Goal: Communication & Community: Ask a question

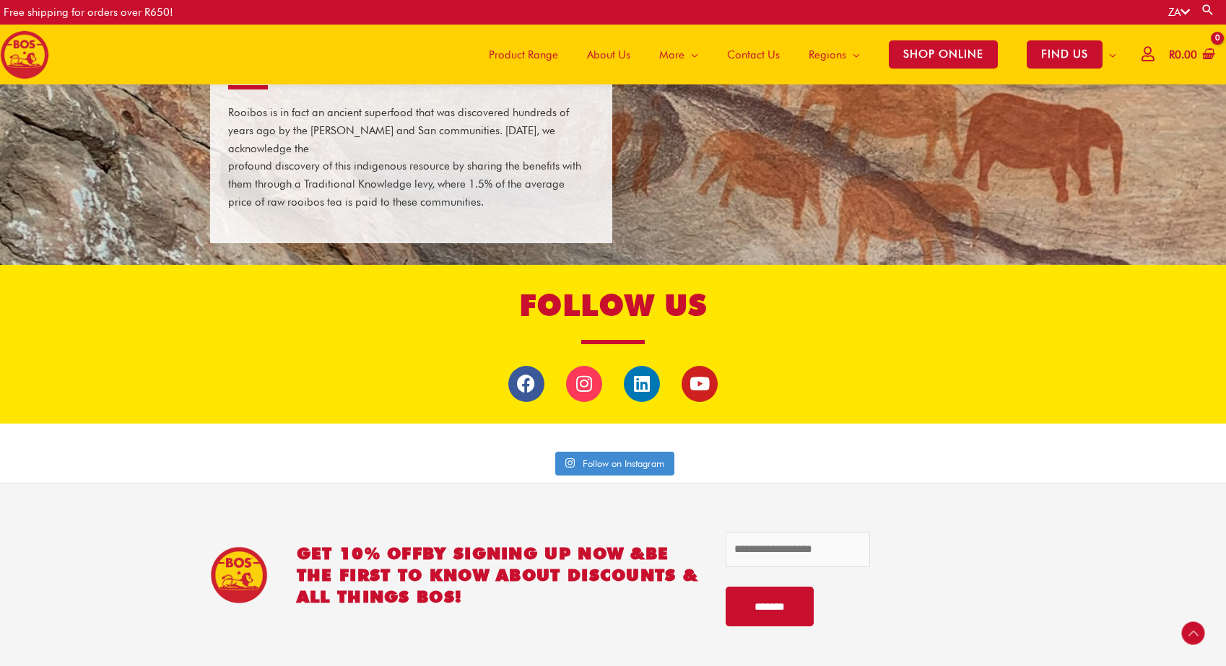
scroll to position [2735, 0]
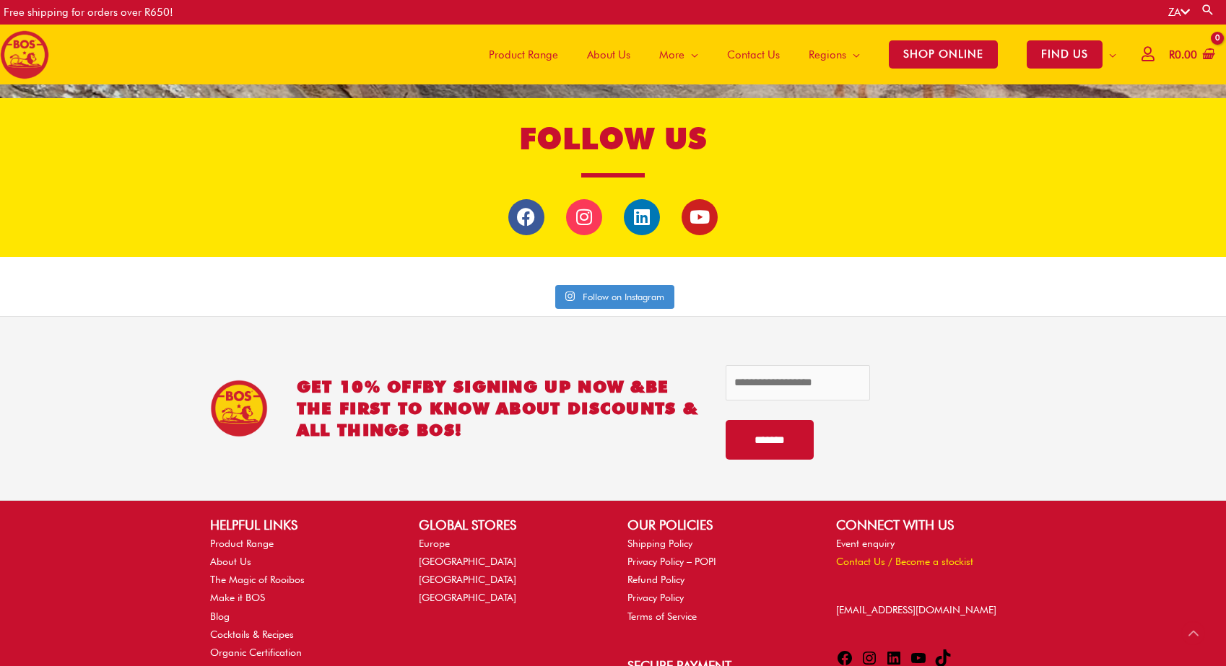
click at [829, 518] on div "HELPFUL LINKS Product Range About Us The Magic of Rooibos Make it BOS Blog Cock…" at bounding box center [613, 617] width 835 height 202
click at [856, 546] on div "CONNECT WITH US Event enquiry Contact Us / Become a stockist info@bosbrands.com…" at bounding box center [926, 595] width 209 height 158
click at [859, 556] on link "Contact Us / Become a stockist" at bounding box center [904, 562] width 137 height 12
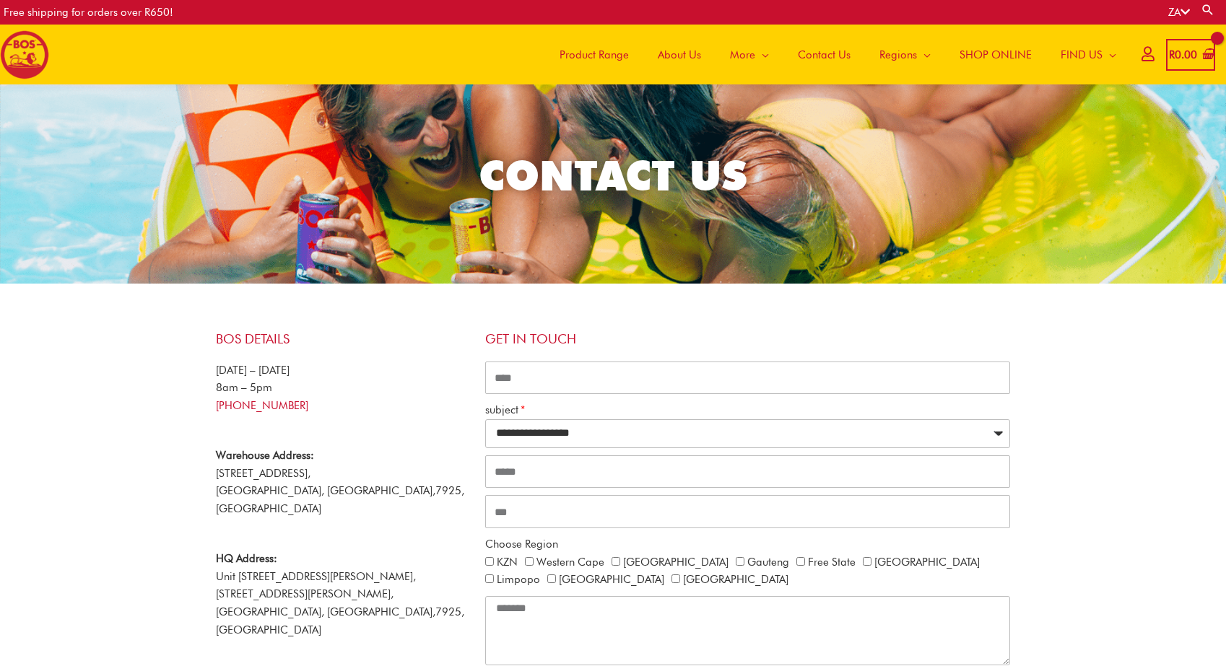
scroll to position [170, 0]
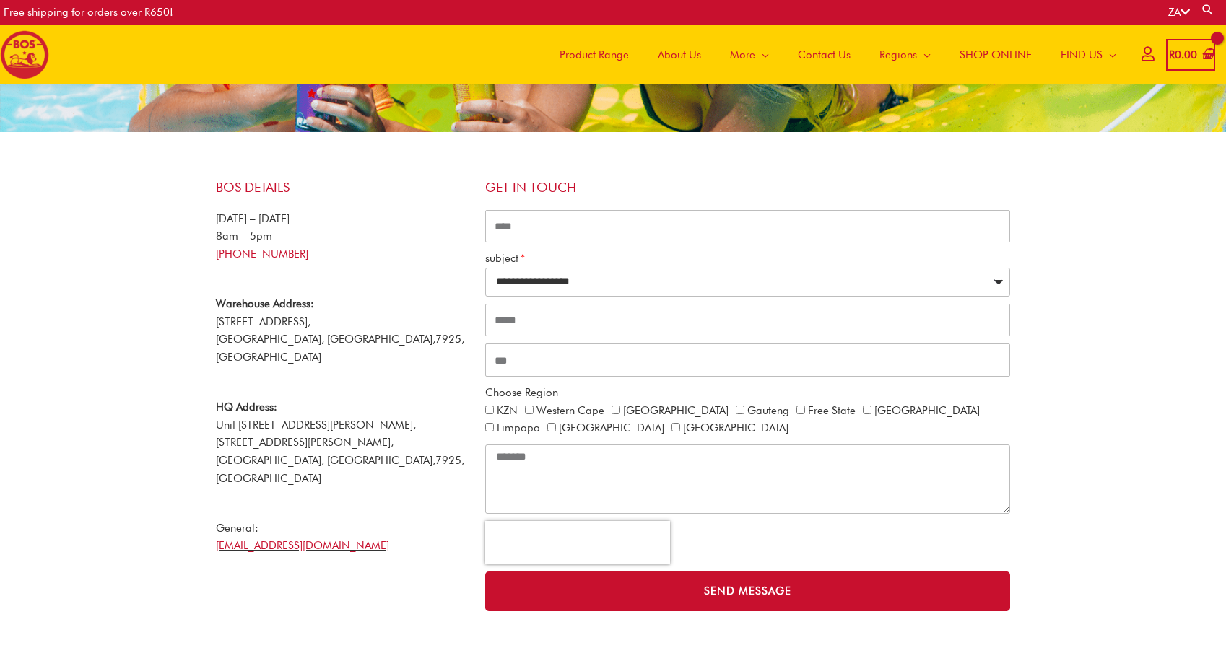
click at [565, 412] on label "Western Cape" at bounding box center [570, 410] width 68 height 13
type input "**********"
click at [521, 320] on input "CONTACT ALL" at bounding box center [747, 320] width 525 height 33
type input "**********"
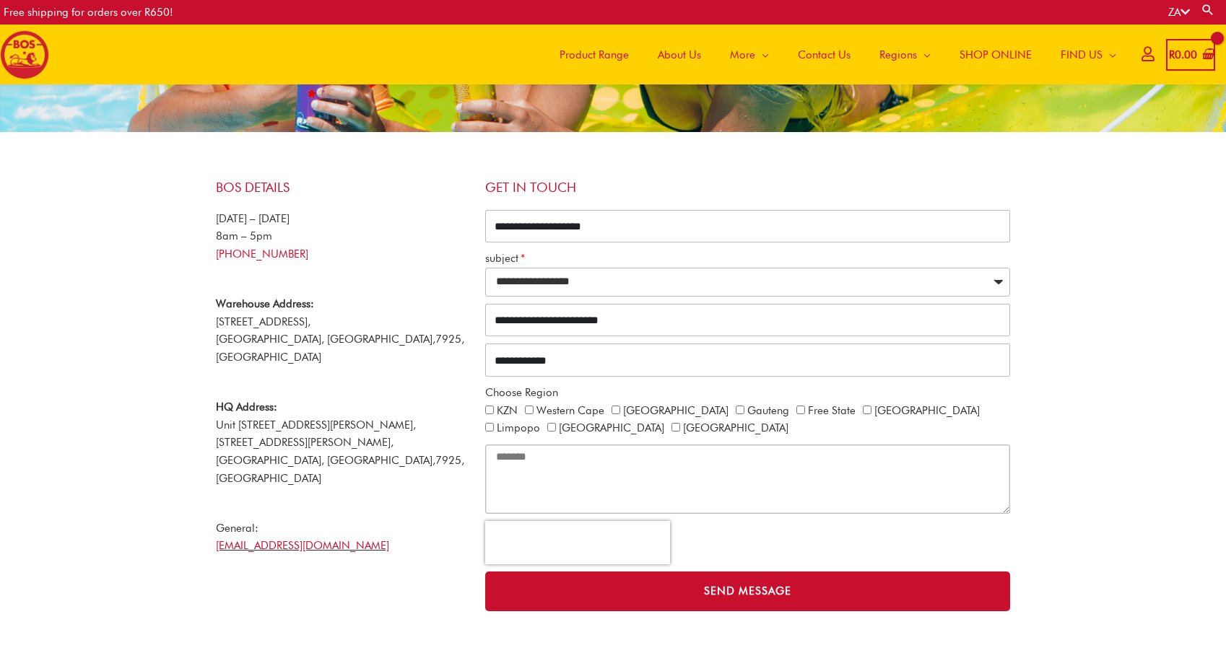
click at [685, 458] on textarea "CONTACT ALL" at bounding box center [747, 479] width 525 height 69
paste textarea "**********"
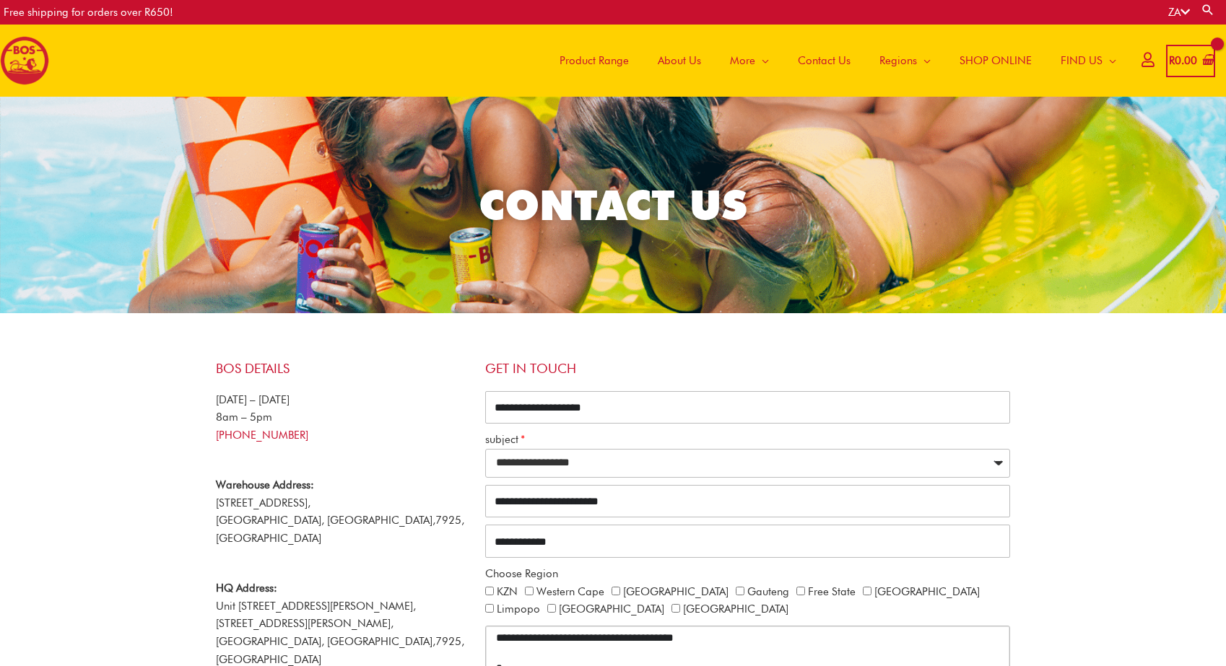
scroll to position [126, 0]
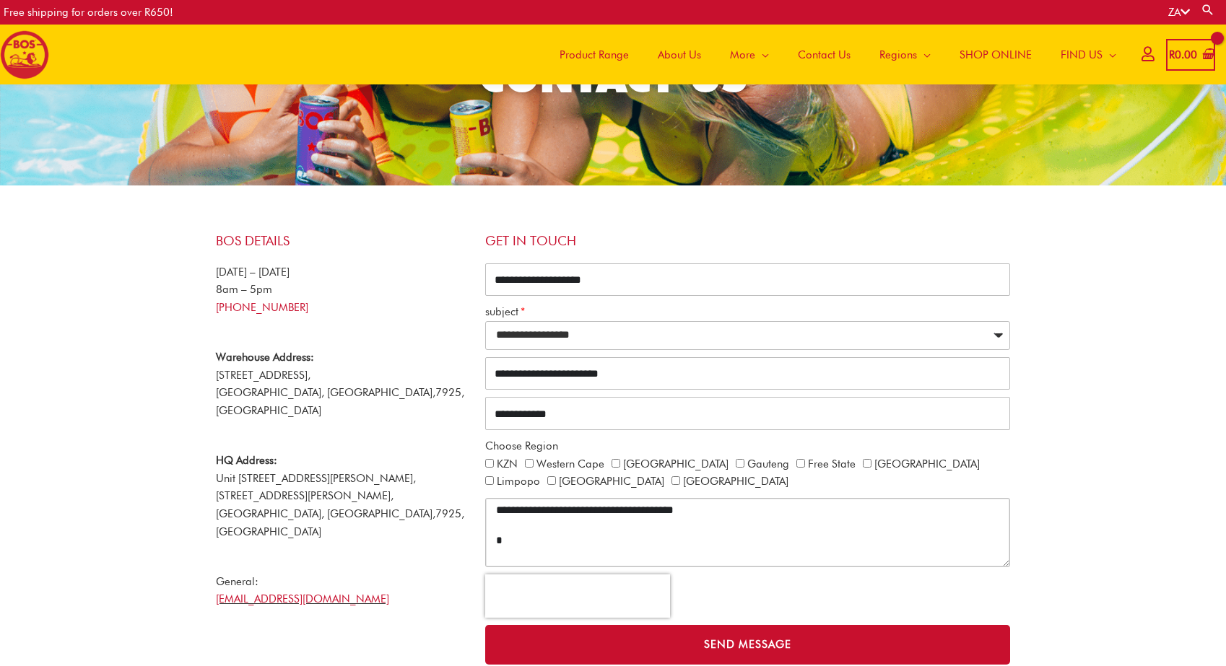
drag, startPoint x: 564, startPoint y: 504, endPoint x: 705, endPoint y: 510, distance: 140.9
click at [704, 510] on textarea "CONTACT ALL" at bounding box center [747, 532] width 525 height 69
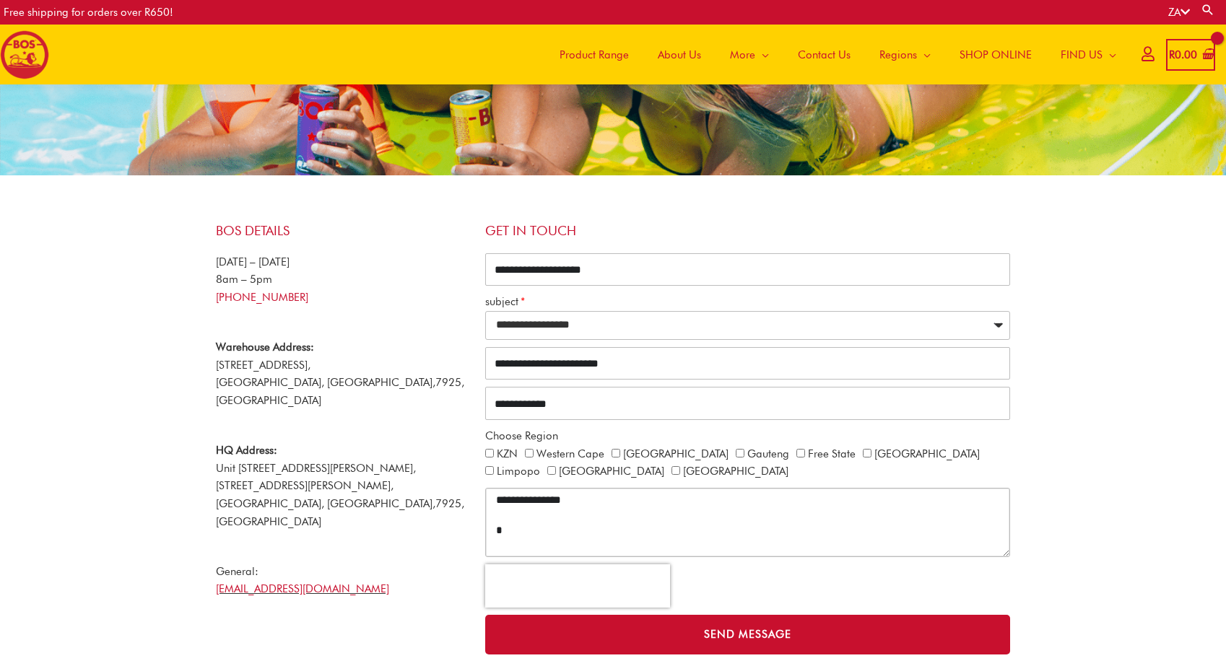
scroll to position [123, 0]
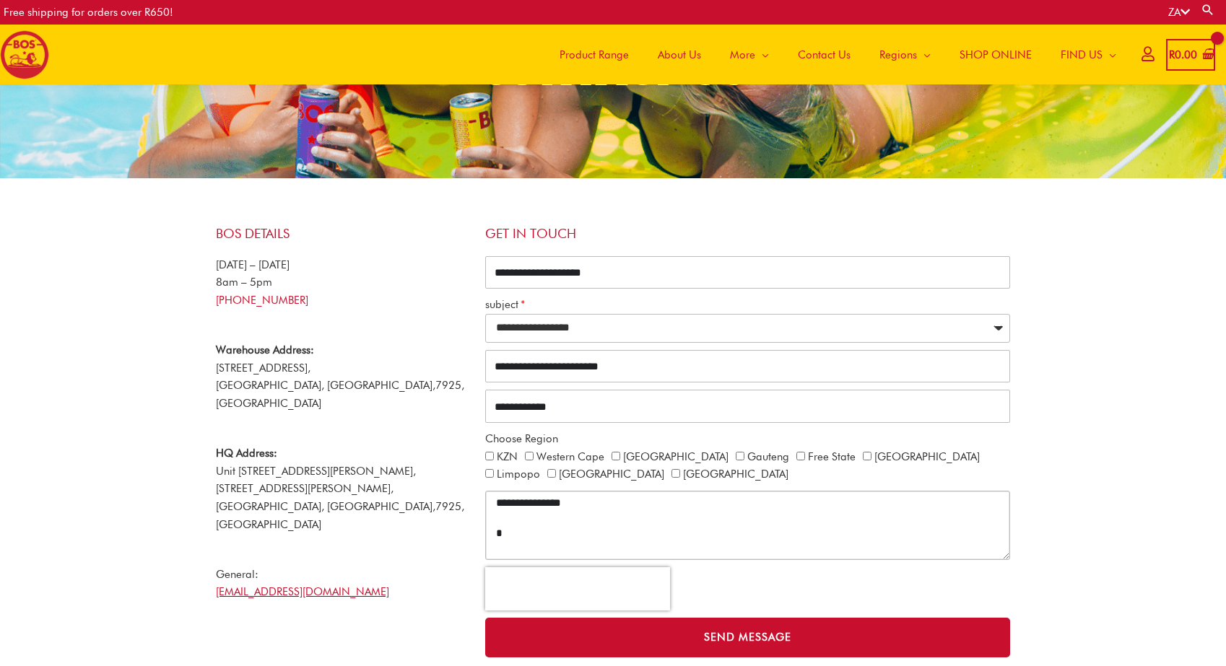
click at [549, 498] on textarea "CONTACT ALL" at bounding box center [747, 525] width 525 height 69
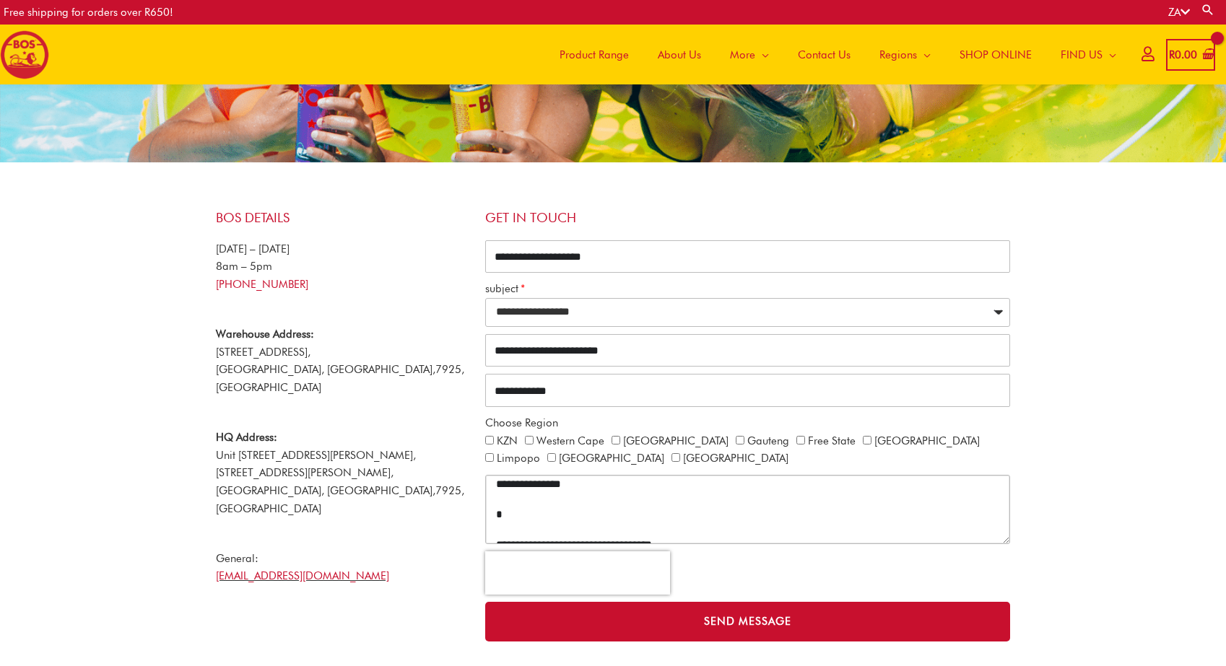
click at [544, 500] on textarea "CONTACT ALL" at bounding box center [747, 509] width 525 height 69
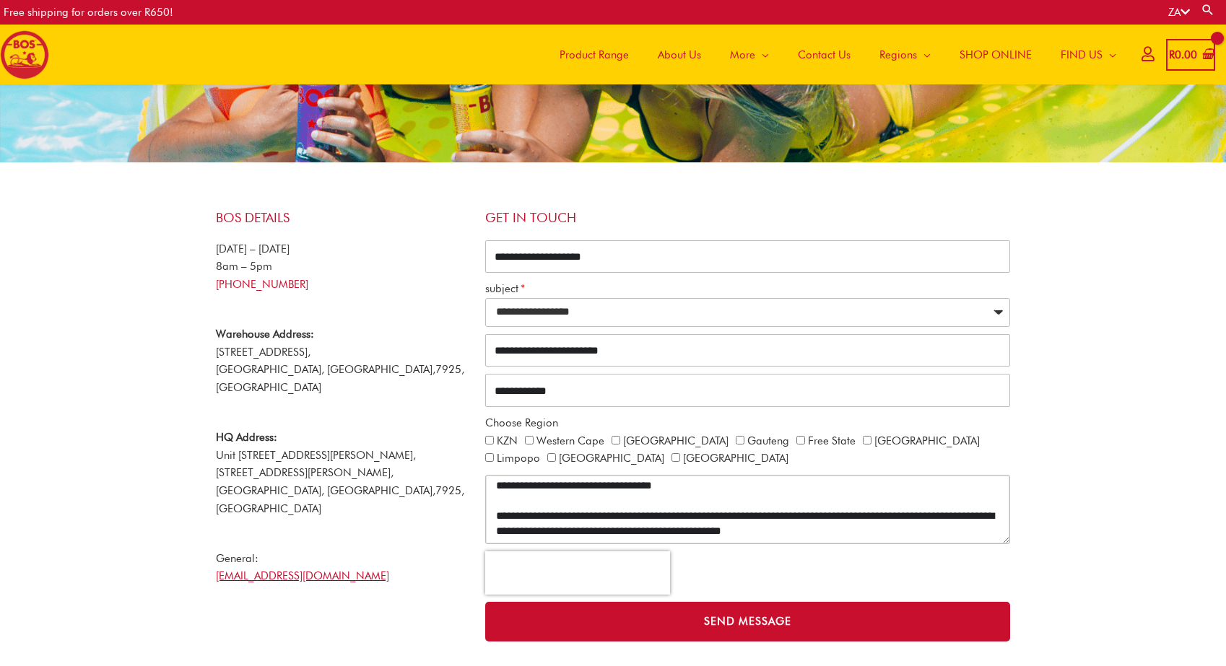
scroll to position [56, 0]
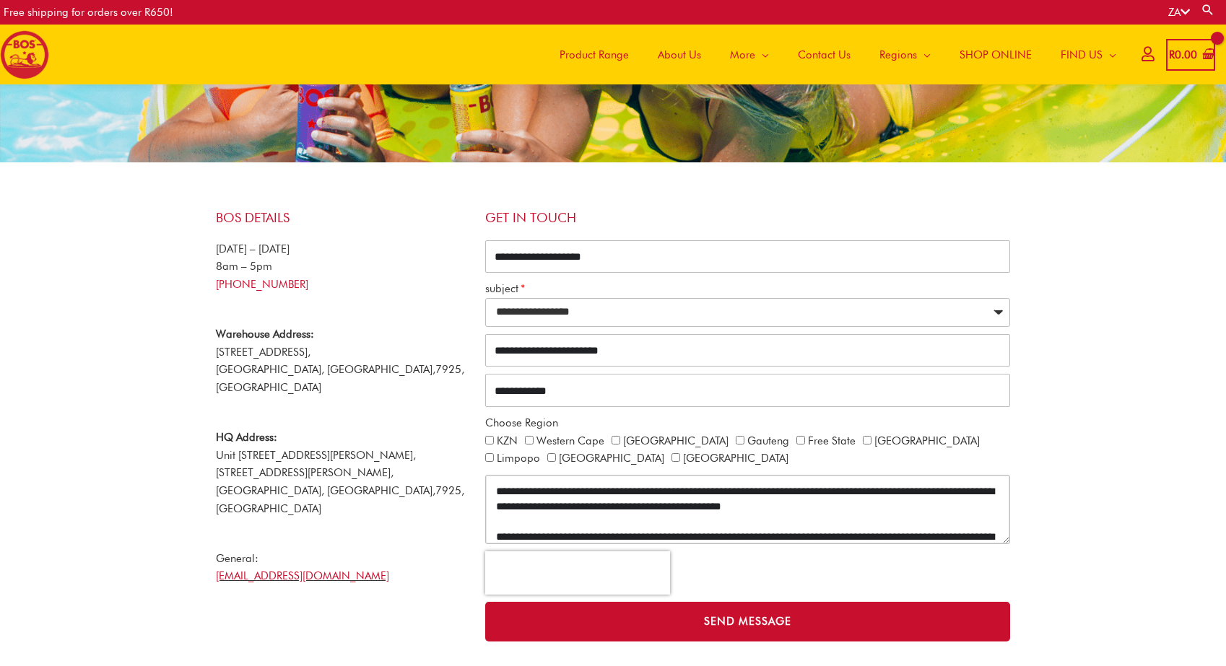
click at [856, 490] on textarea "CONTACT ALL" at bounding box center [747, 509] width 525 height 69
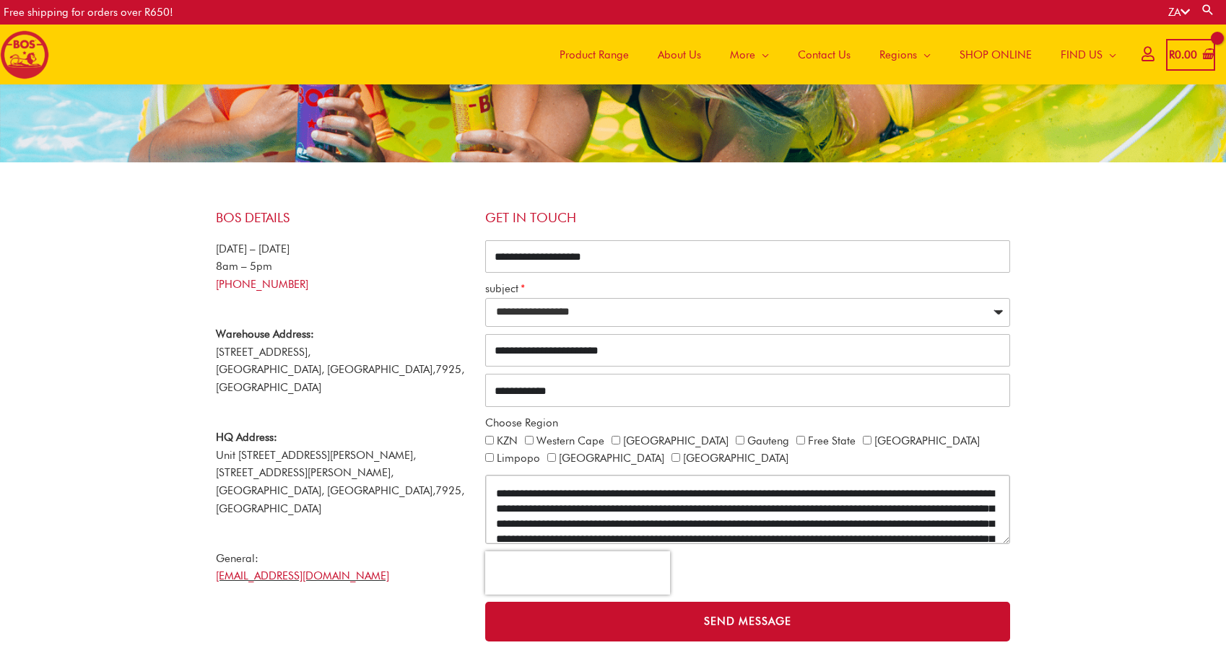
scroll to position [114, 0]
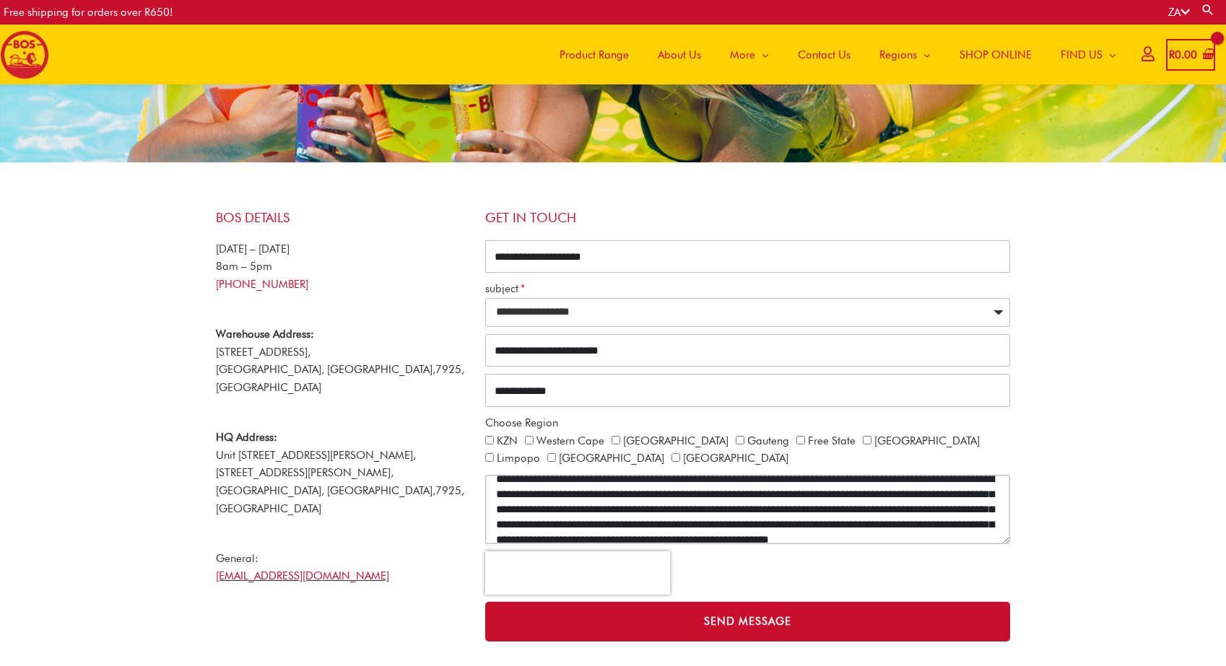
click at [749, 508] on textarea "CONTACT ALL" at bounding box center [747, 509] width 525 height 69
drag, startPoint x: 814, startPoint y: 505, endPoint x: 854, endPoint y: 510, distance: 40.7
click at [854, 510] on textarea "CONTACT ALL" at bounding box center [747, 509] width 525 height 69
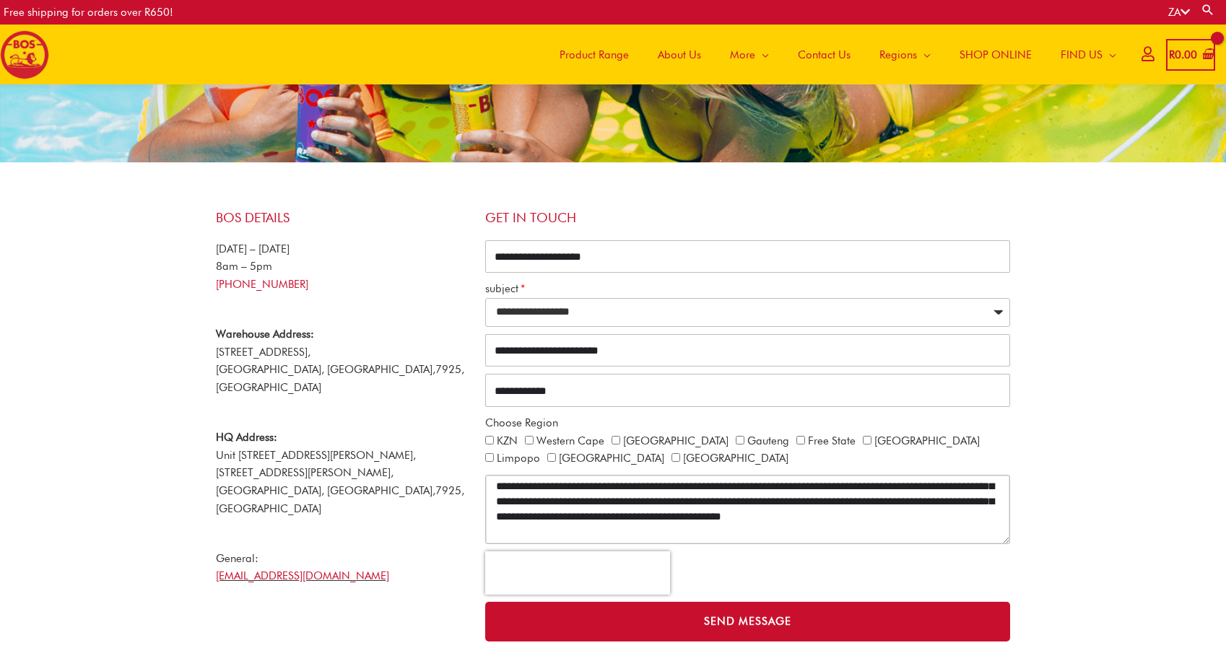
scroll to position [141, 0]
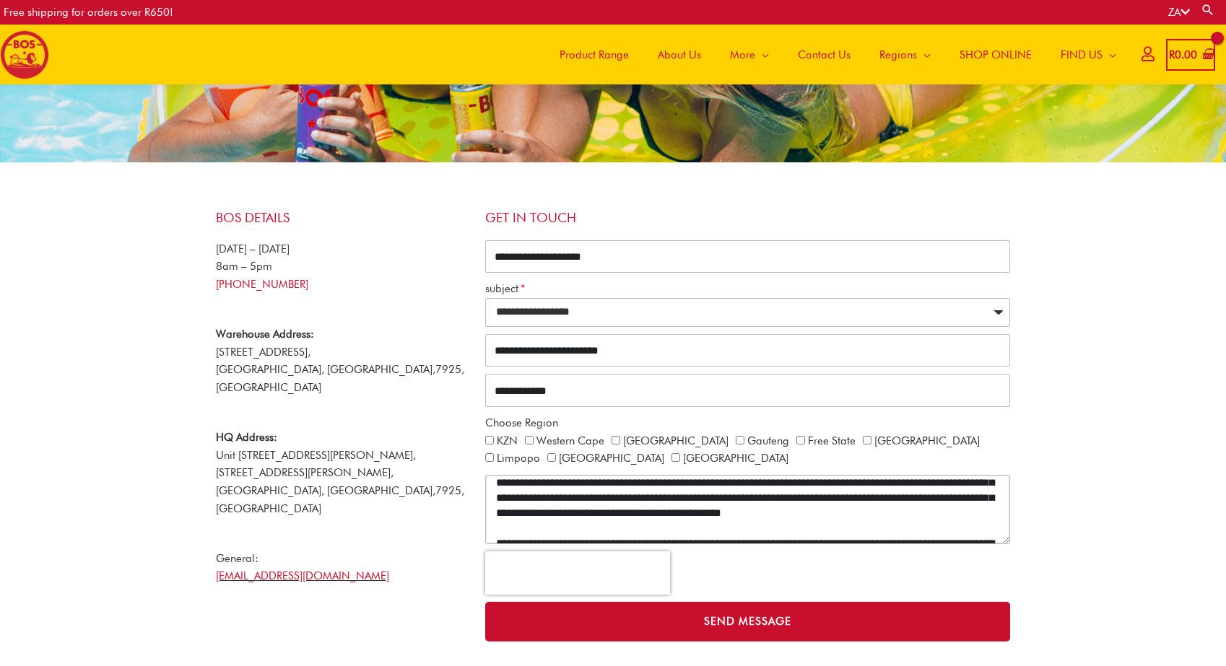
click at [800, 525] on textarea "CONTACT ALL" at bounding box center [747, 509] width 525 height 69
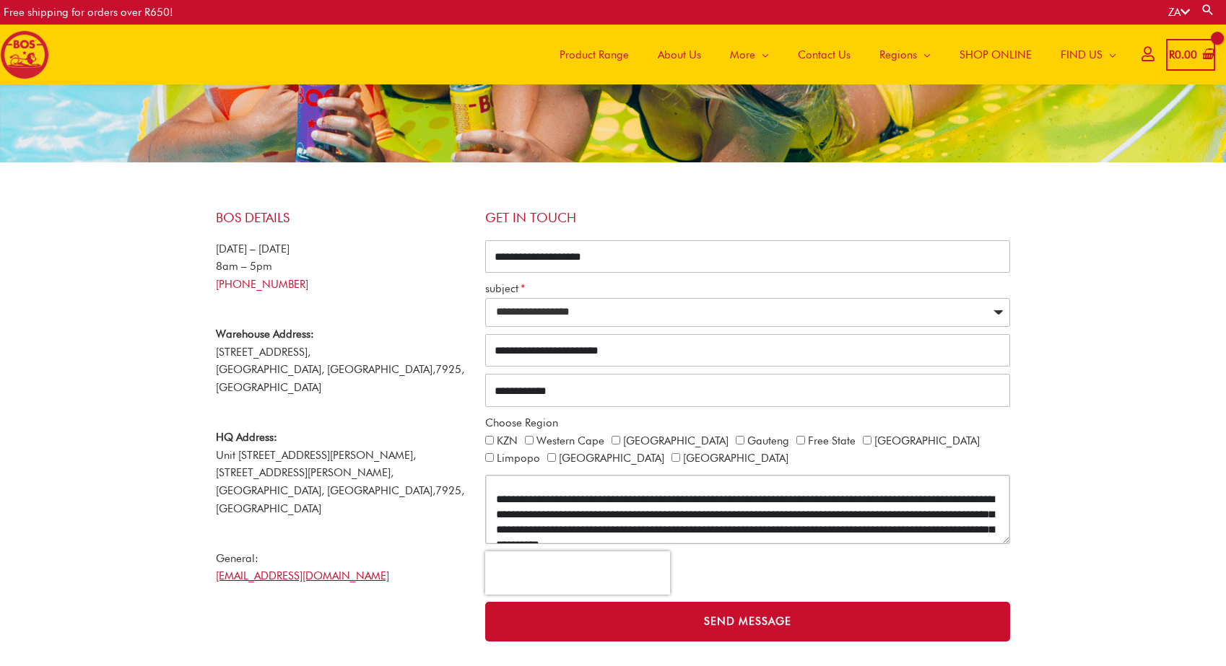
scroll to position [186, 0]
click at [872, 505] on textarea "CONTACT ALL" at bounding box center [747, 509] width 525 height 69
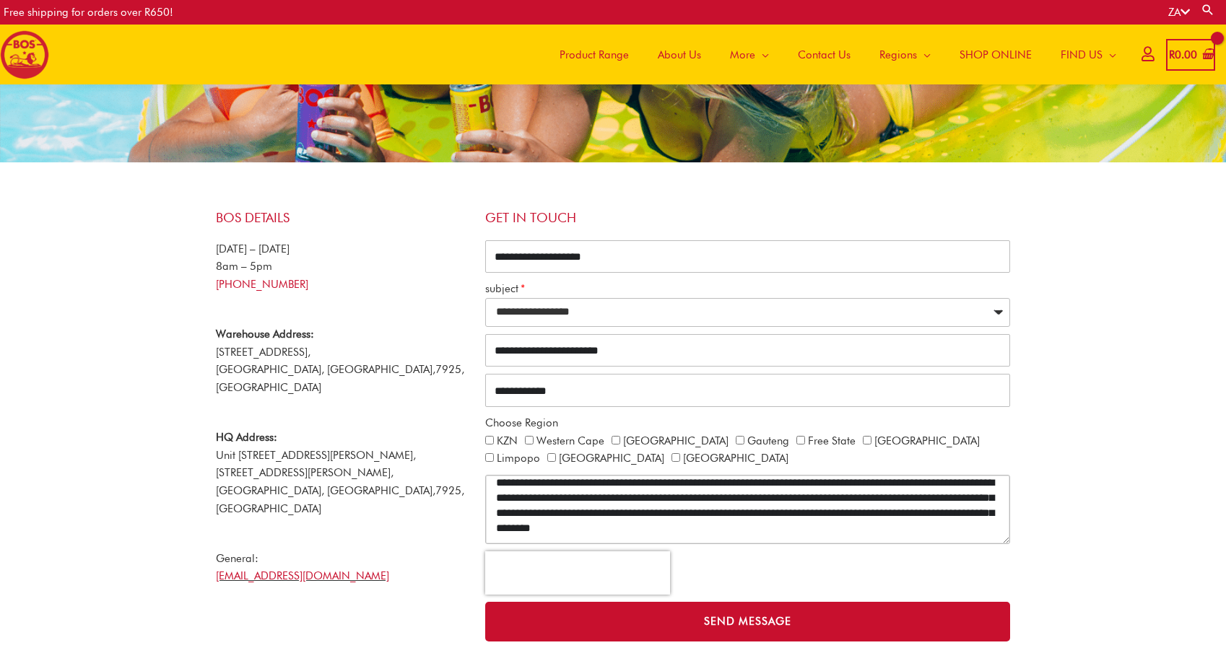
scroll to position [203, 0]
click at [713, 508] on textarea "CONTACT ALL" at bounding box center [747, 509] width 525 height 69
click at [1122, 407] on section "**********" at bounding box center [613, 460] width 1226 height 549
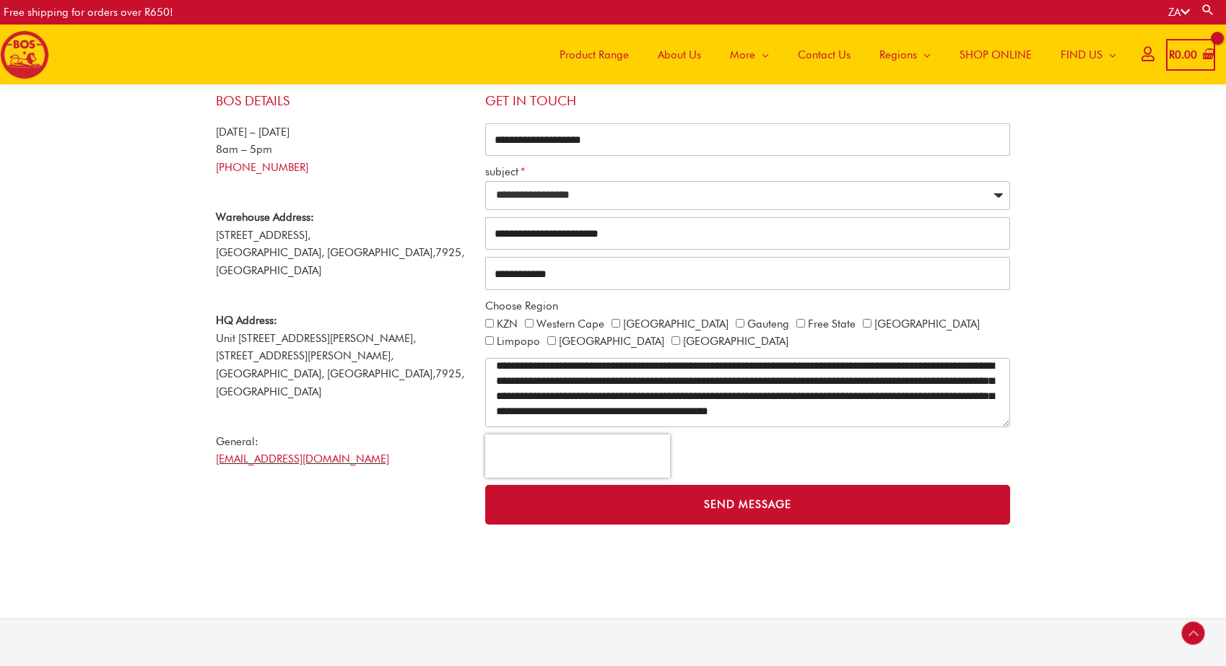
scroll to position [204, 0]
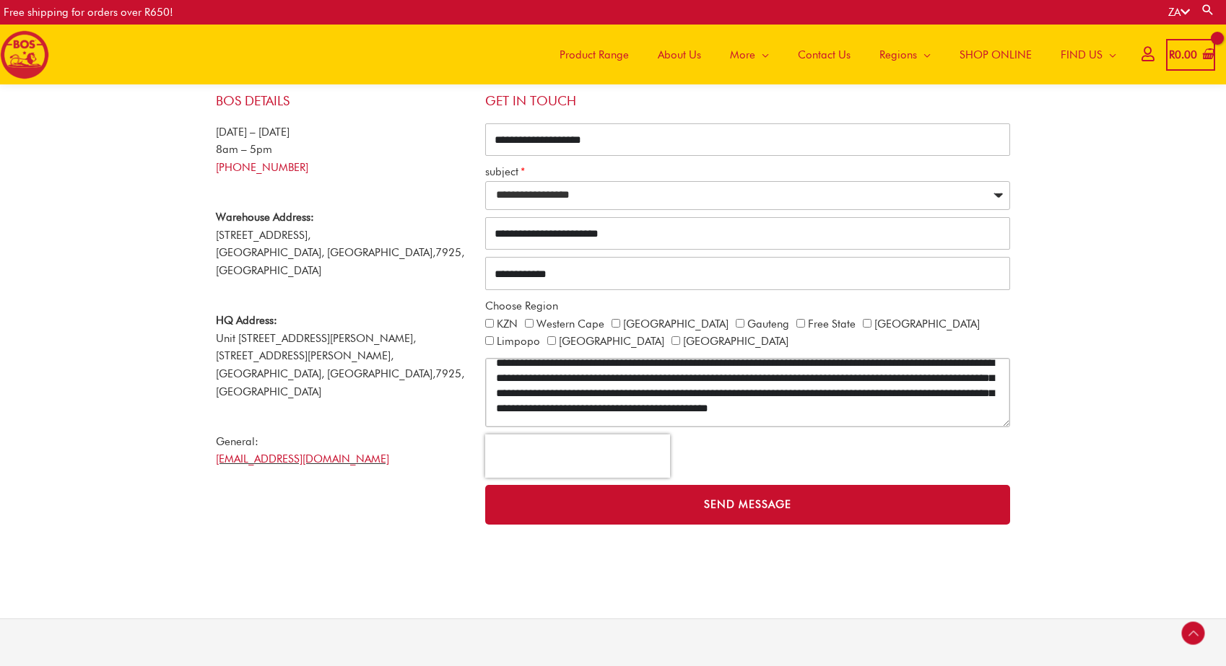
click at [688, 389] on textarea "CONTACT ALL" at bounding box center [747, 392] width 525 height 69
click at [929, 391] on textarea "CONTACT ALL" at bounding box center [747, 392] width 525 height 69
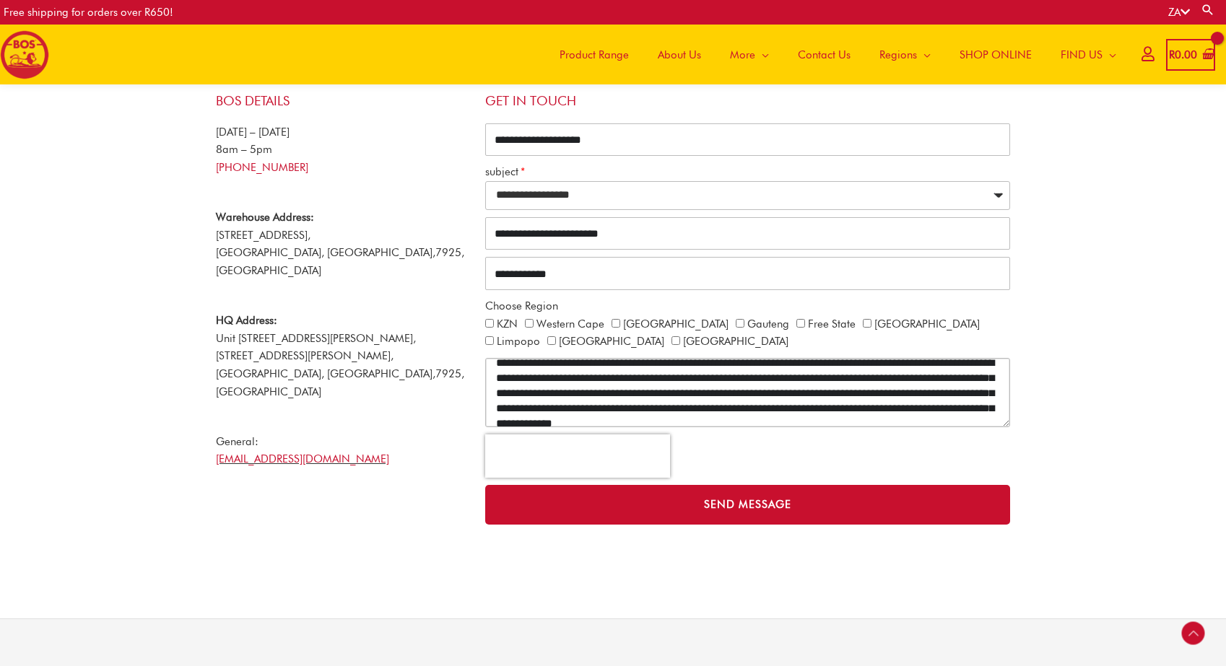
click at [718, 417] on textarea "CONTACT ALL" at bounding box center [747, 392] width 525 height 69
click at [599, 382] on textarea "CONTACT ALL" at bounding box center [747, 392] width 525 height 69
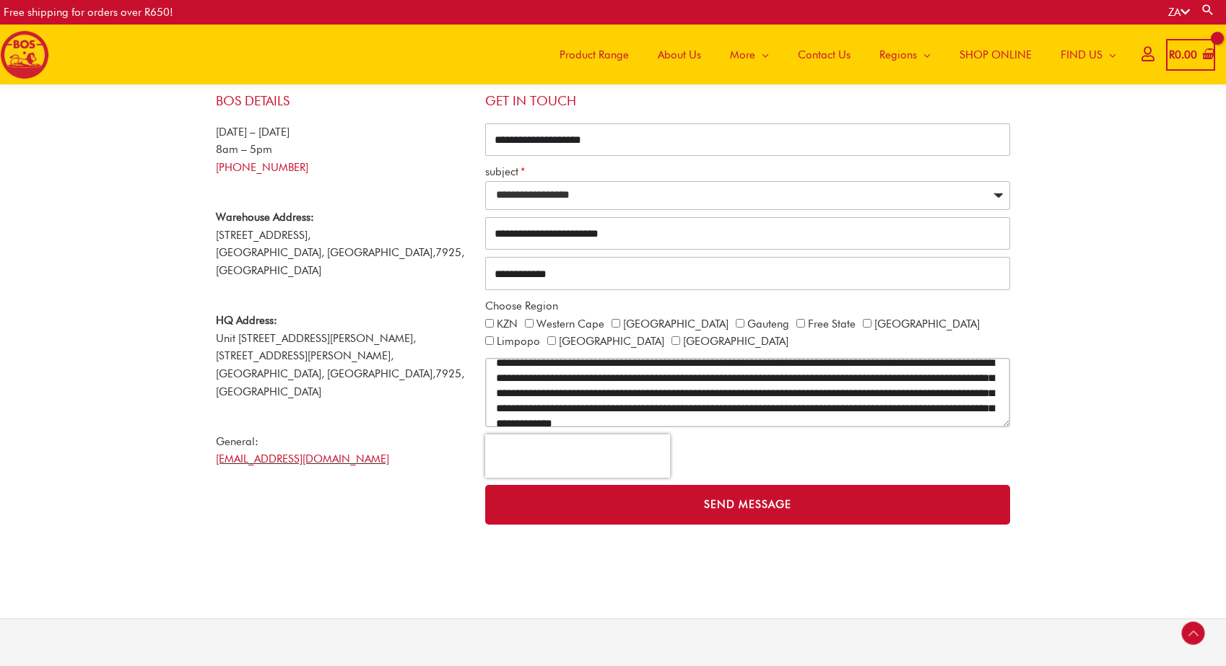
click at [600, 383] on textarea "CONTACT ALL" at bounding box center [747, 392] width 525 height 69
paste textarea "**********"
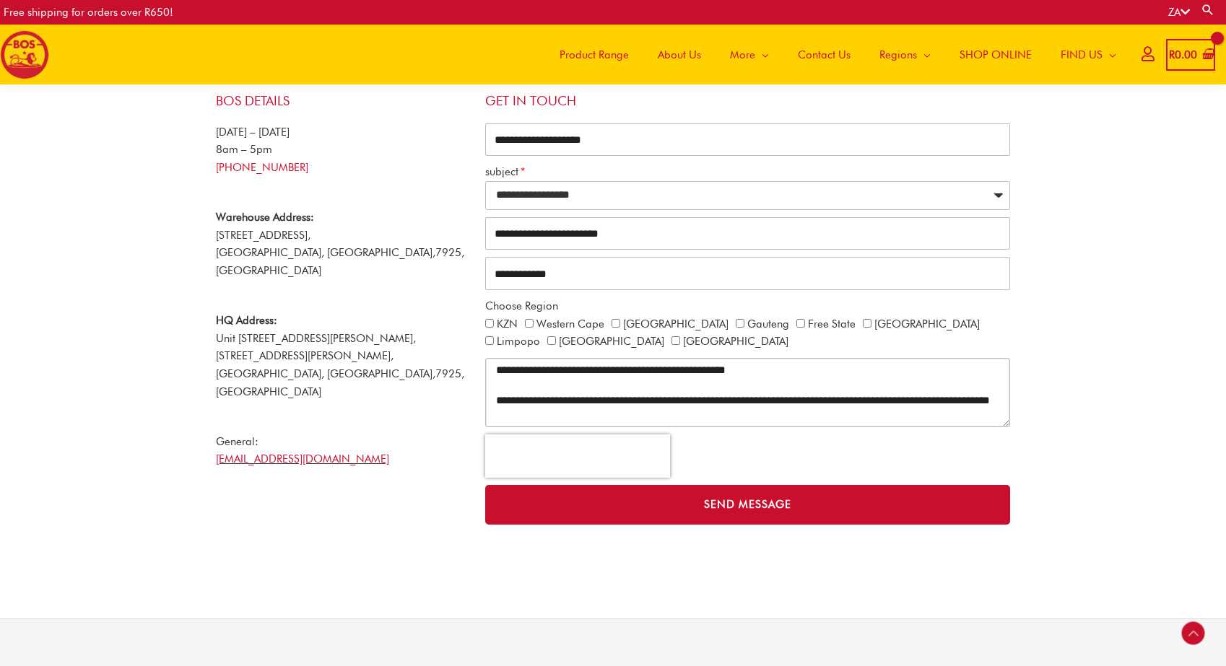
scroll to position [463, 0]
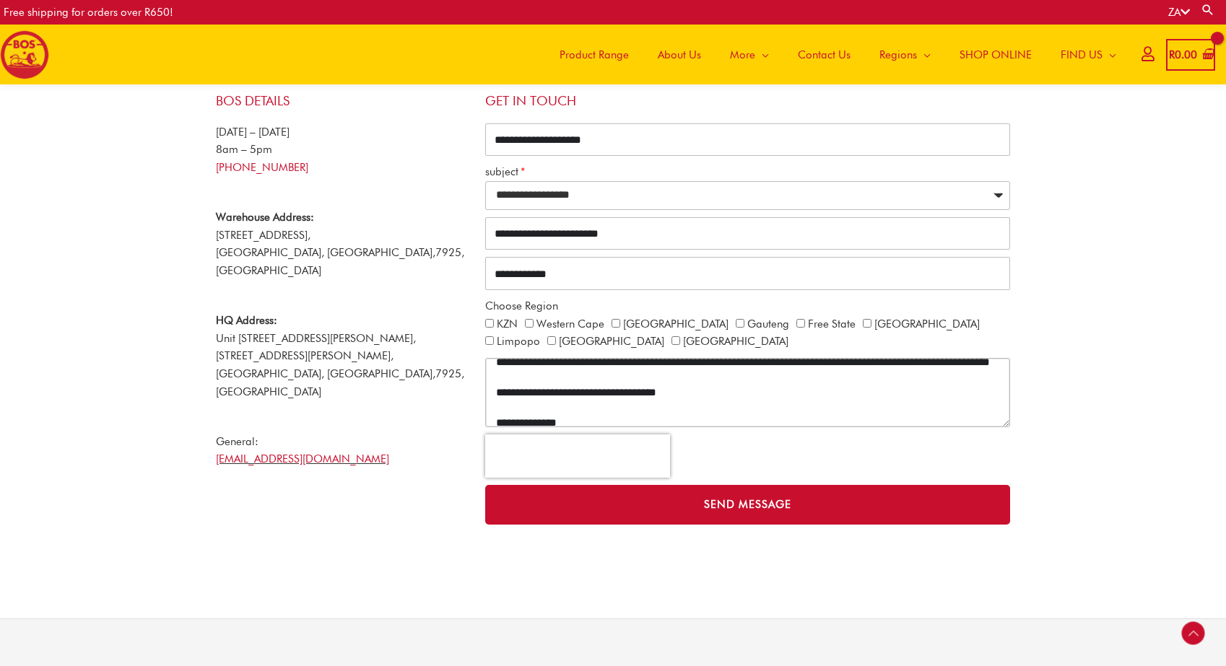
drag, startPoint x: 500, startPoint y: 400, endPoint x: 896, endPoint y: 374, distance: 396.5
click at [896, 374] on textarea "CONTACT ALL" at bounding box center [747, 392] width 525 height 69
paste textarea "**********"
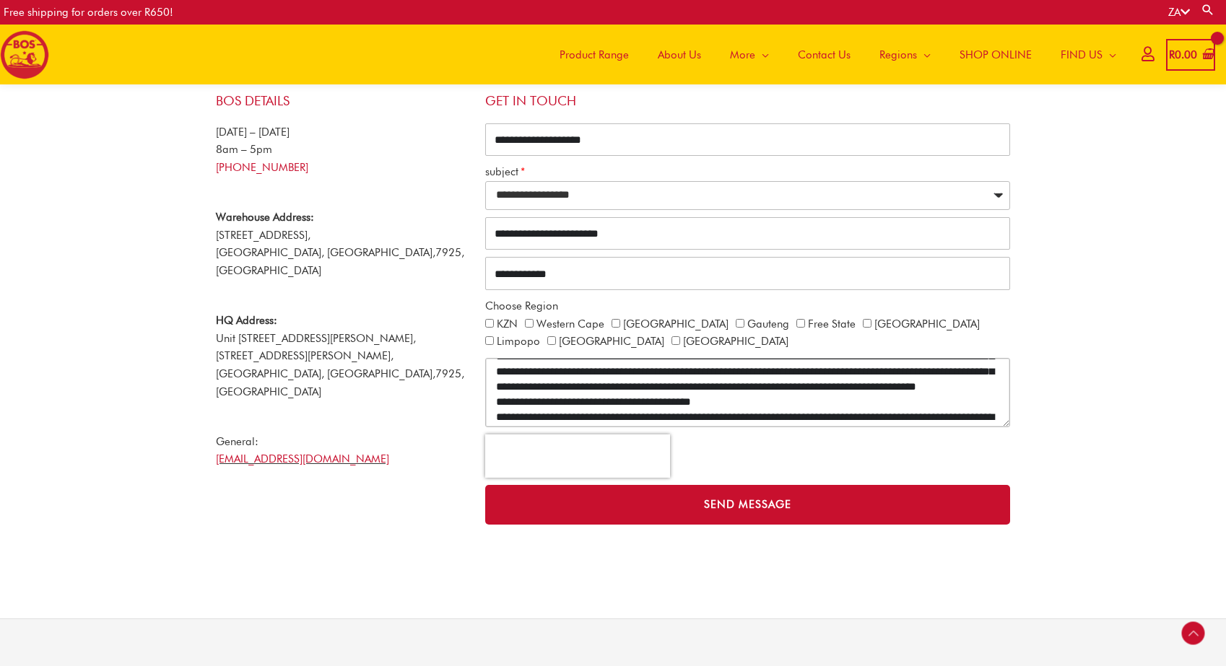
scroll to position [254, 0]
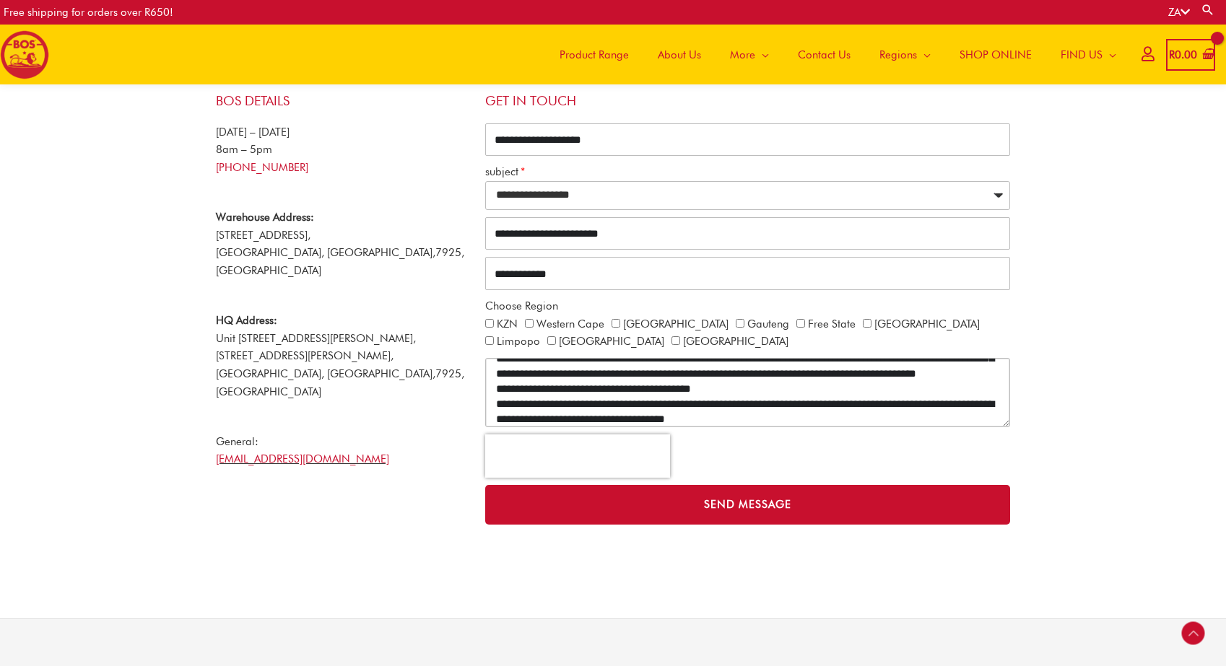
click at [813, 401] on textarea "CONTACT ALL" at bounding box center [747, 392] width 525 height 69
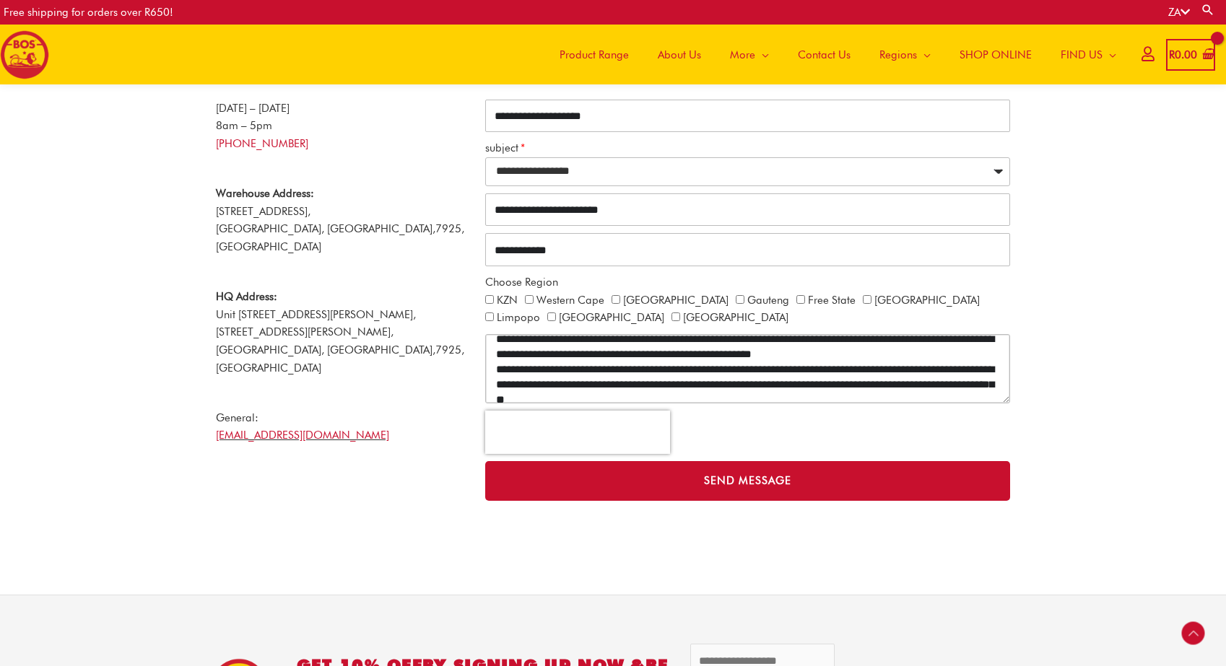
scroll to position [338, 0]
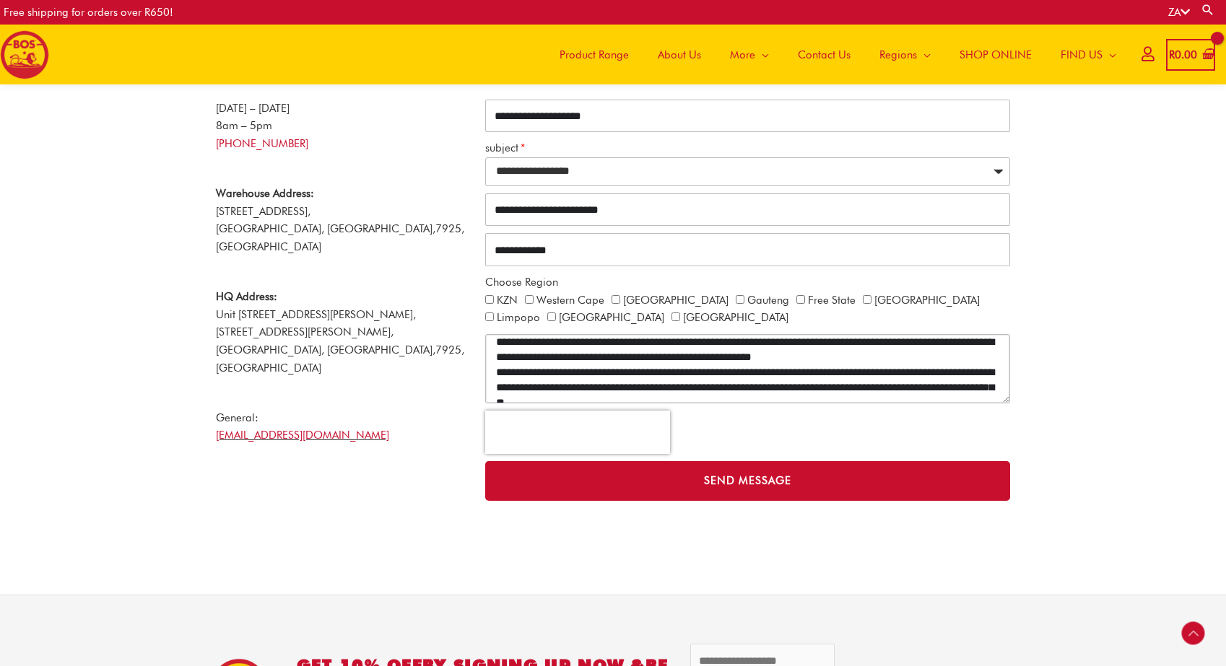
click at [496, 342] on textarea "CONTACT ALL" at bounding box center [747, 368] width 525 height 69
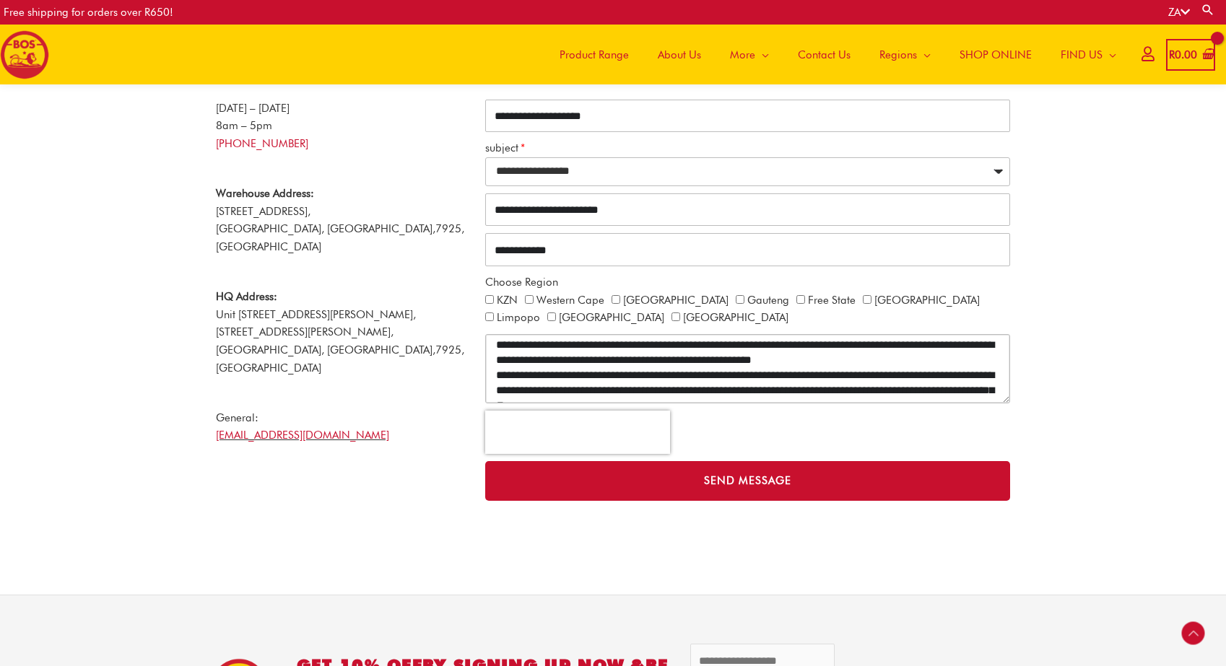
click at [495, 373] on textarea "CONTACT ALL" at bounding box center [747, 368] width 525 height 69
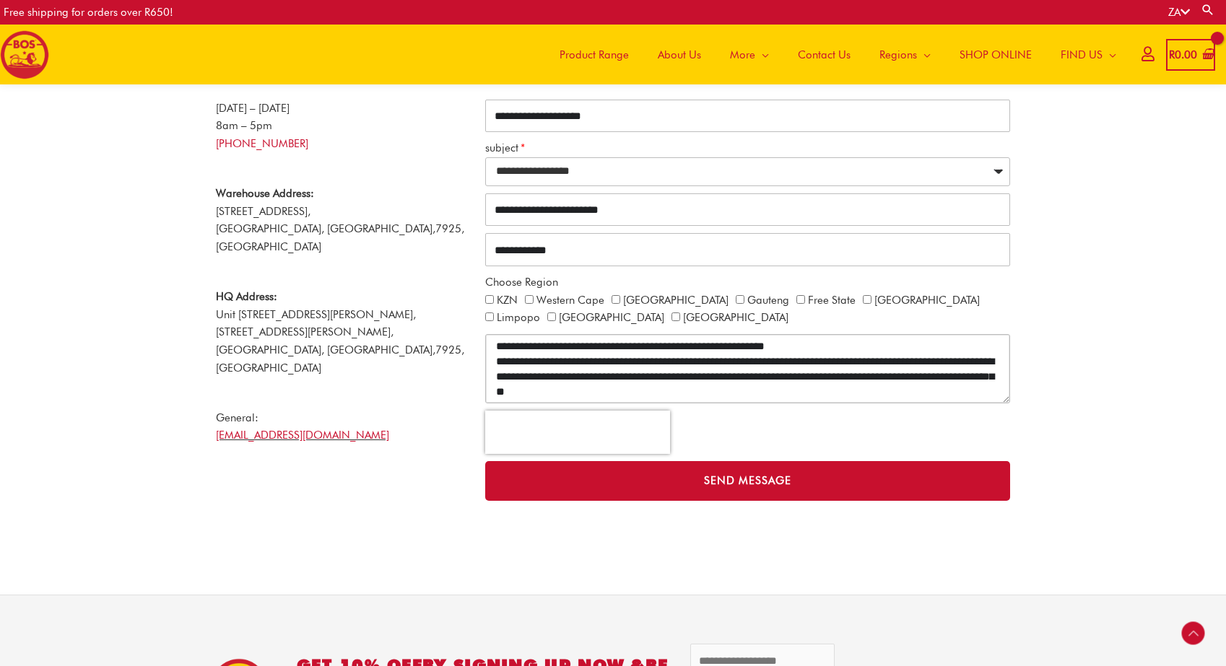
scroll to position [356, 0]
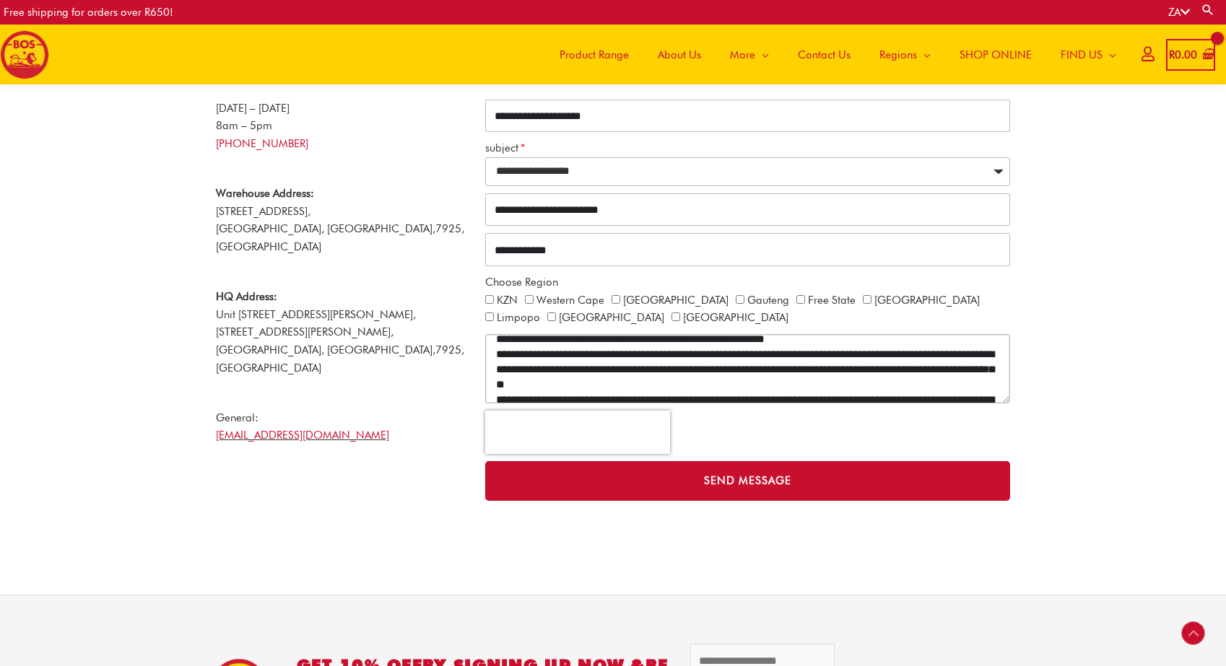
click at [495, 381] on textarea "CONTACT ALL" at bounding box center [747, 368] width 525 height 69
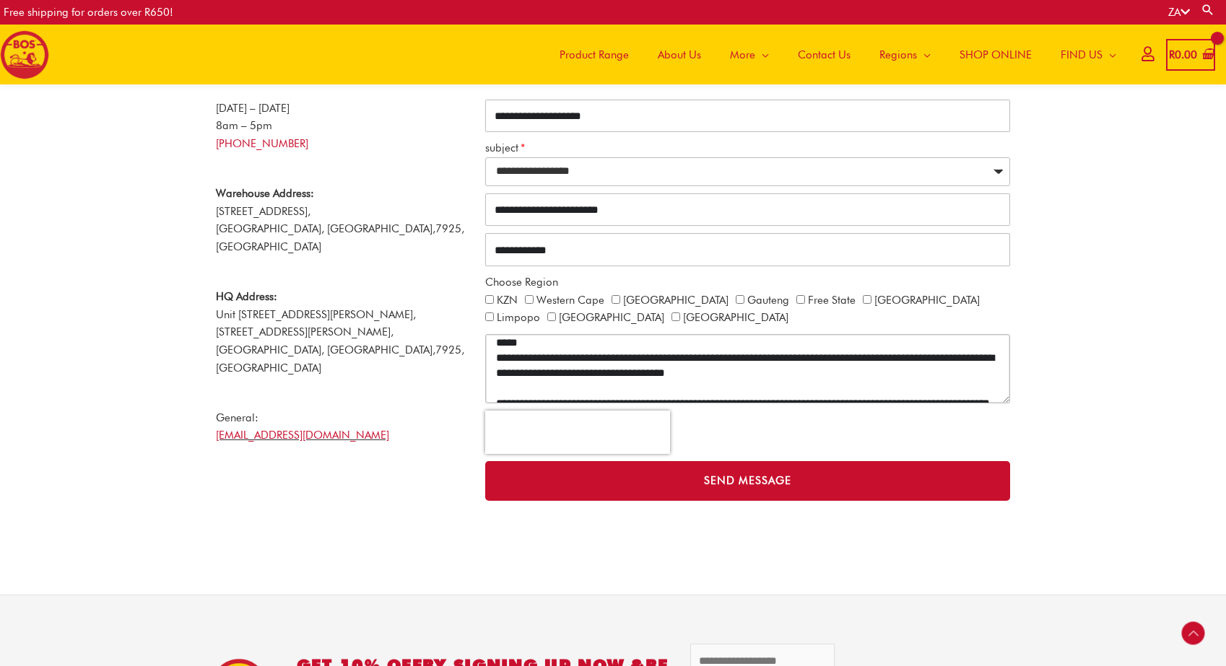
scroll to position [401, 0]
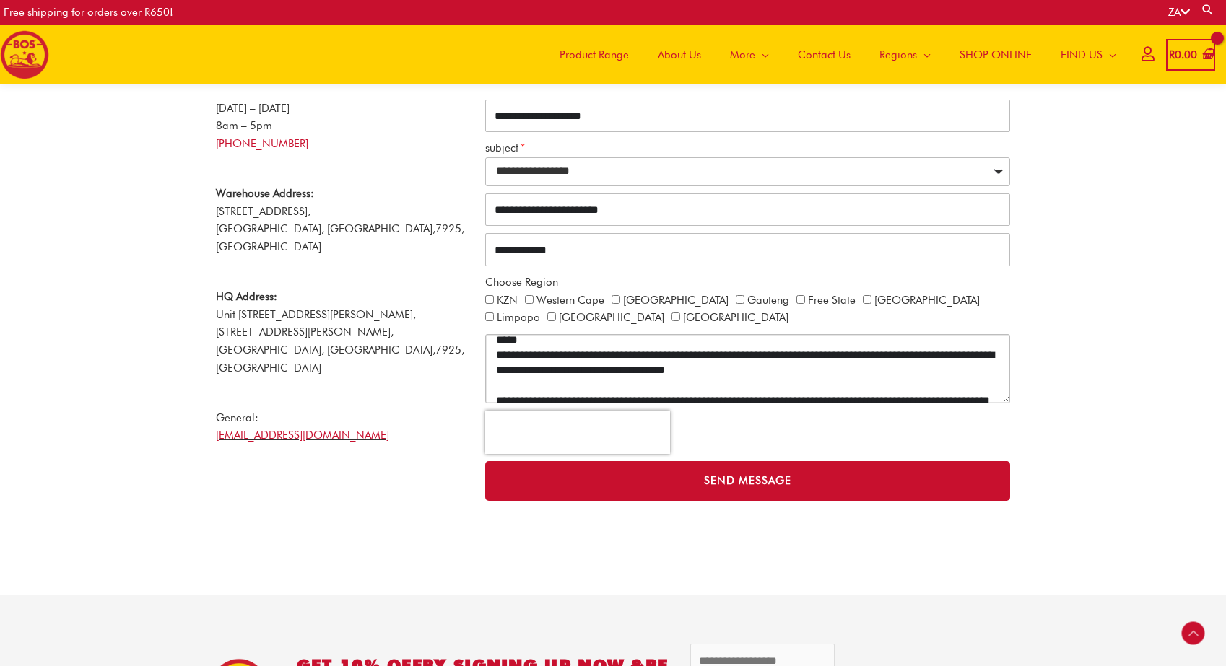
click at [495, 383] on textarea "CONTACT ALL" at bounding box center [747, 368] width 525 height 69
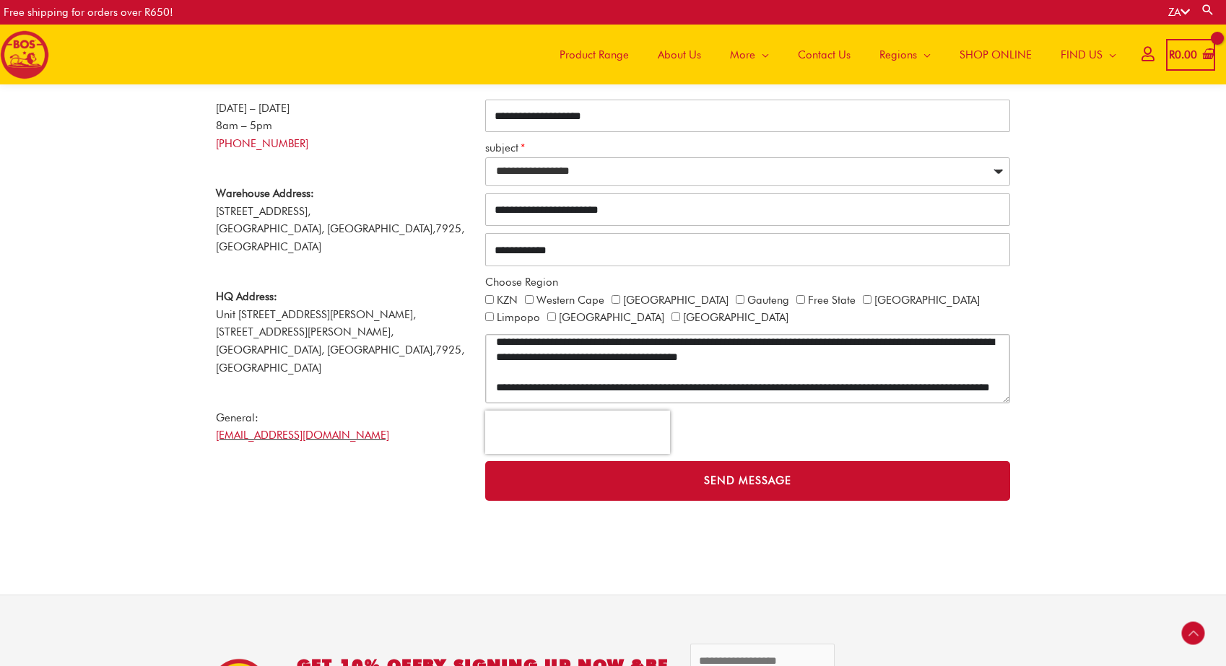
scroll to position [516, 0]
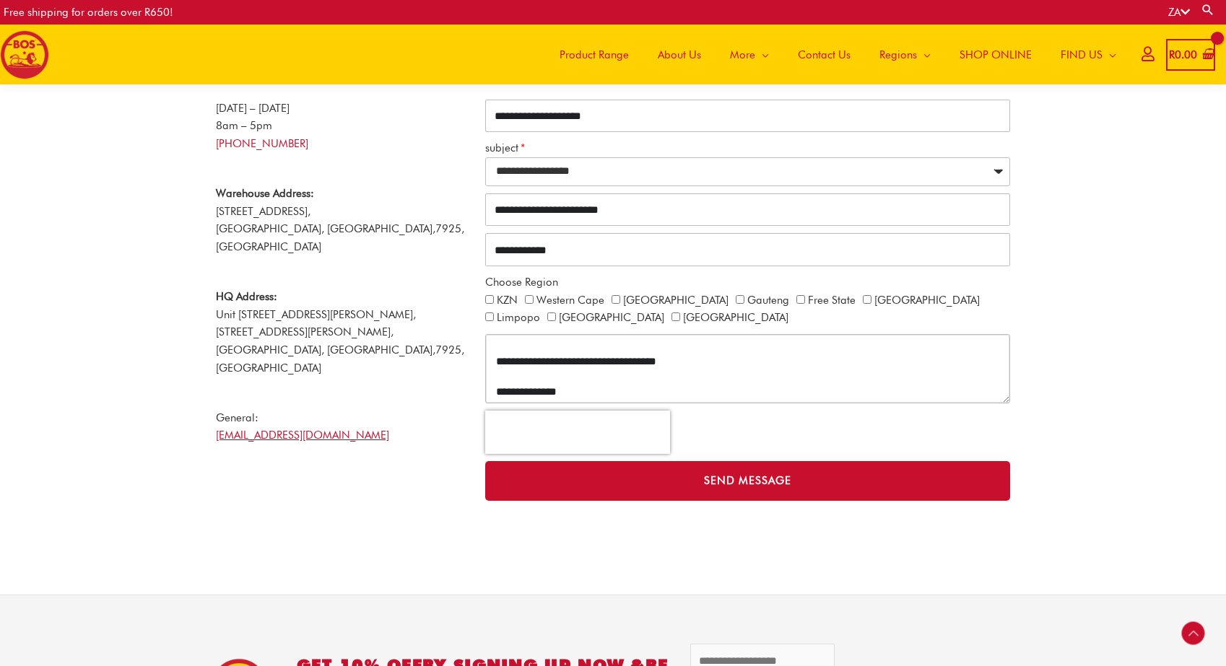
click at [510, 348] on textarea "CONTACT ALL" at bounding box center [747, 368] width 525 height 69
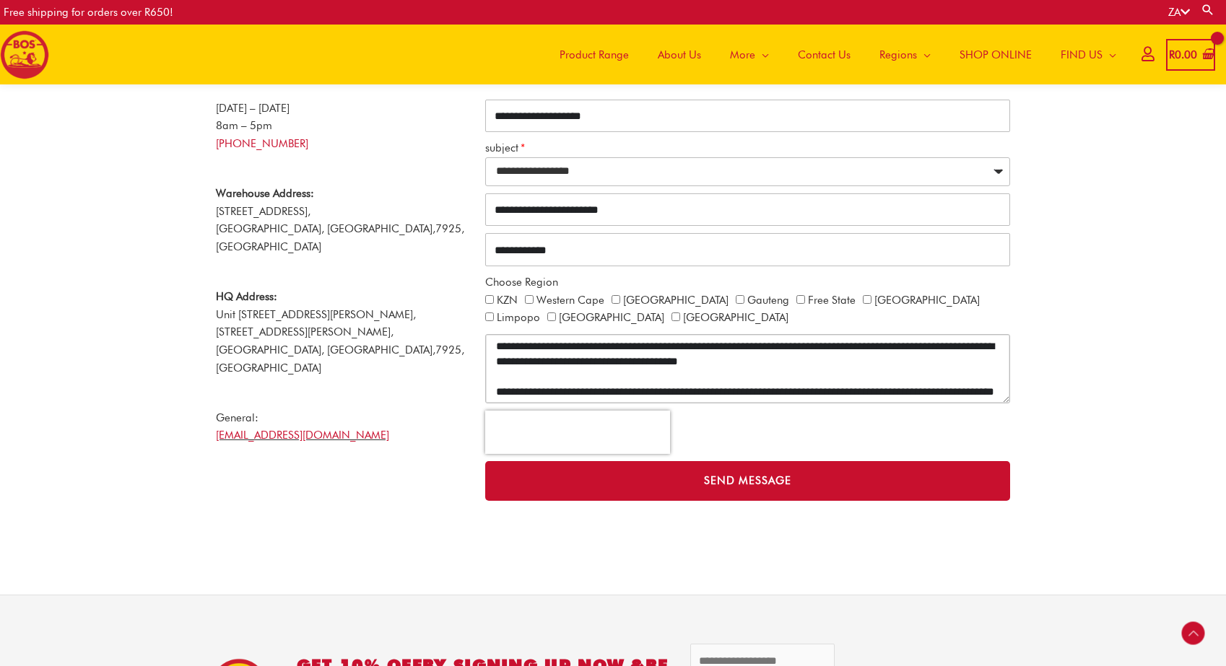
scroll to position [466, 0]
drag, startPoint x: 609, startPoint y: 385, endPoint x: 490, endPoint y: 364, distance: 121.0
click at [490, 364] on textarea "CONTACT ALL" at bounding box center [747, 368] width 525 height 69
paste textarea "**********"
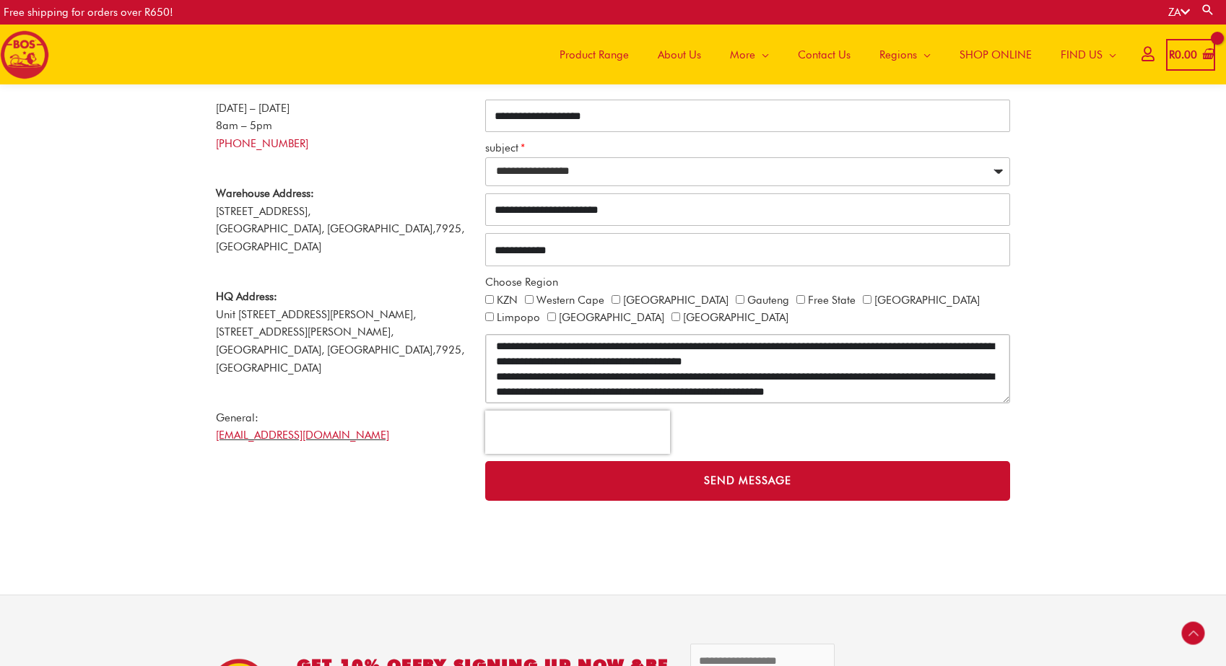
scroll to position [264, 0]
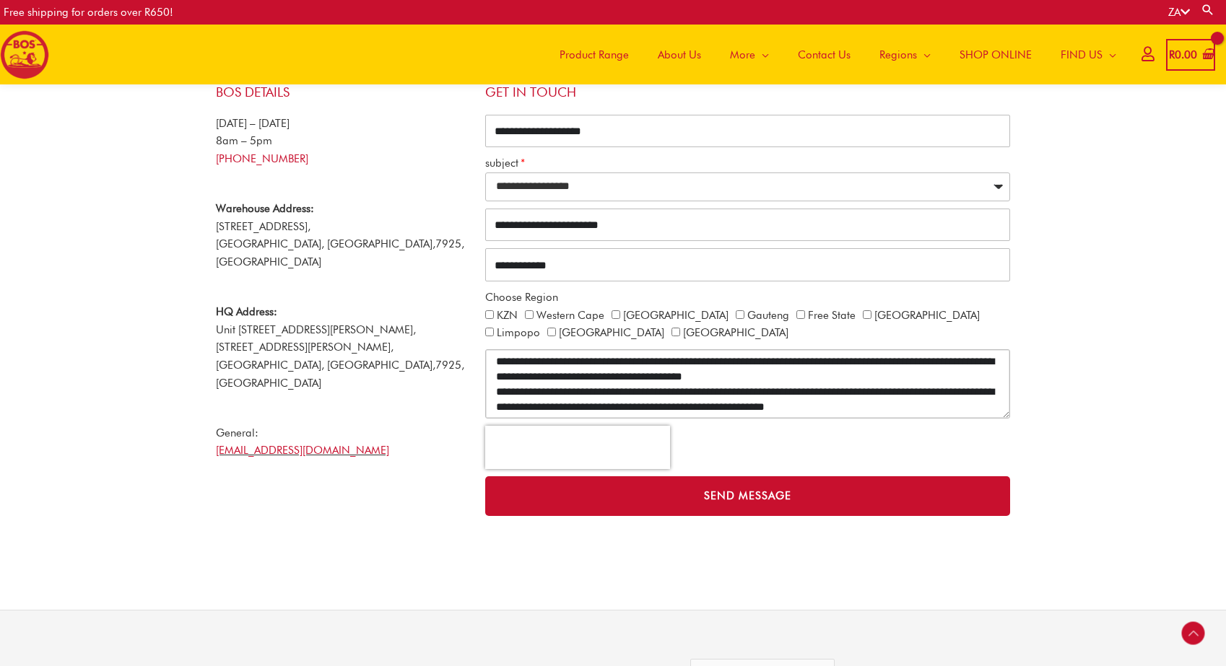
click at [825, 375] on textarea "CONTACT ALL" at bounding box center [747, 383] width 525 height 69
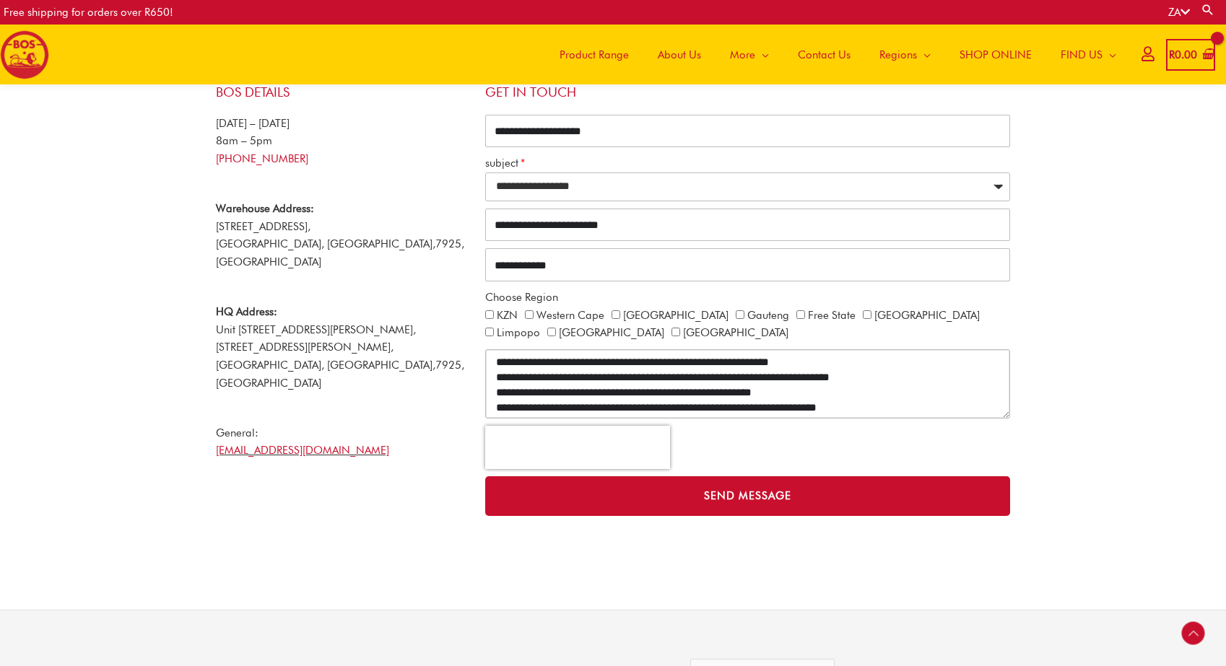
scroll to position [464, 0]
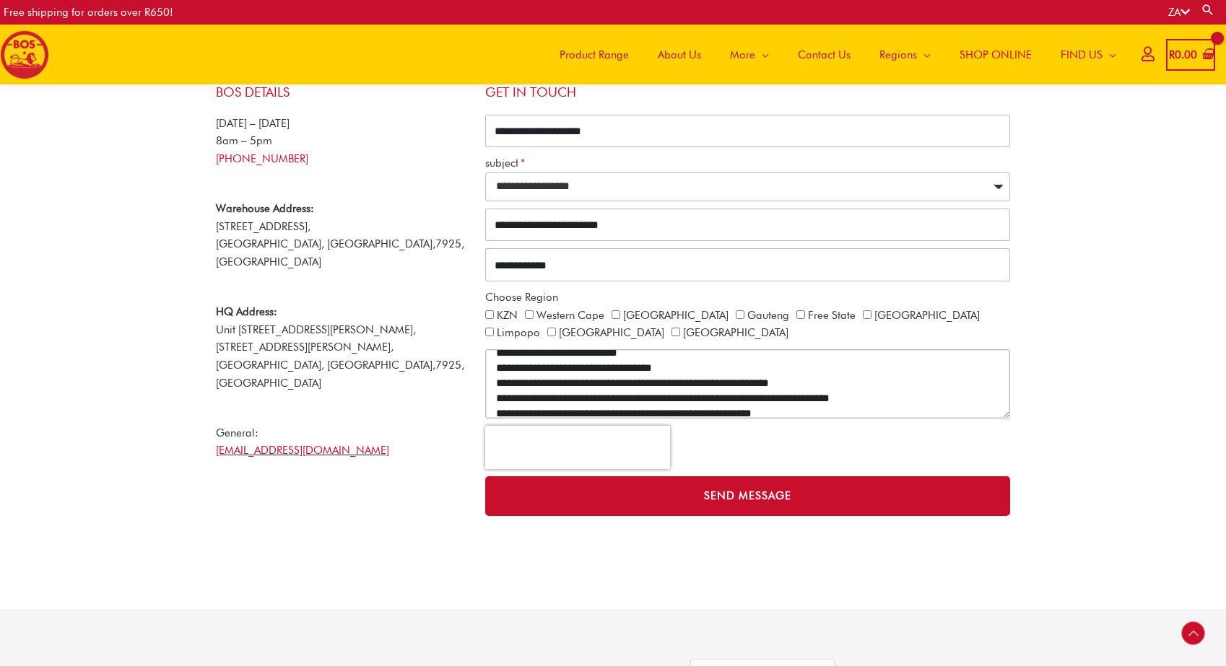
click at [492, 392] on textarea "CONTACT ALL" at bounding box center [747, 383] width 525 height 69
click at [495, 410] on textarea "CONTACT ALL" at bounding box center [747, 383] width 525 height 69
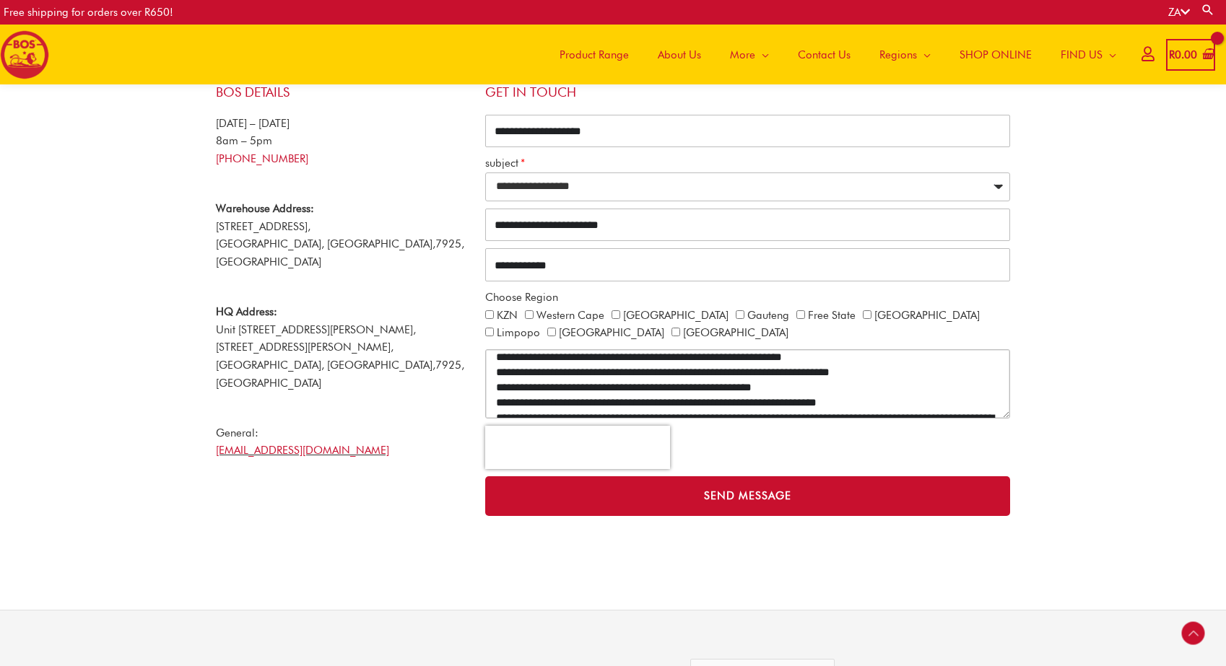
click at [491, 397] on textarea "CONTACT ALL" at bounding box center [747, 383] width 525 height 69
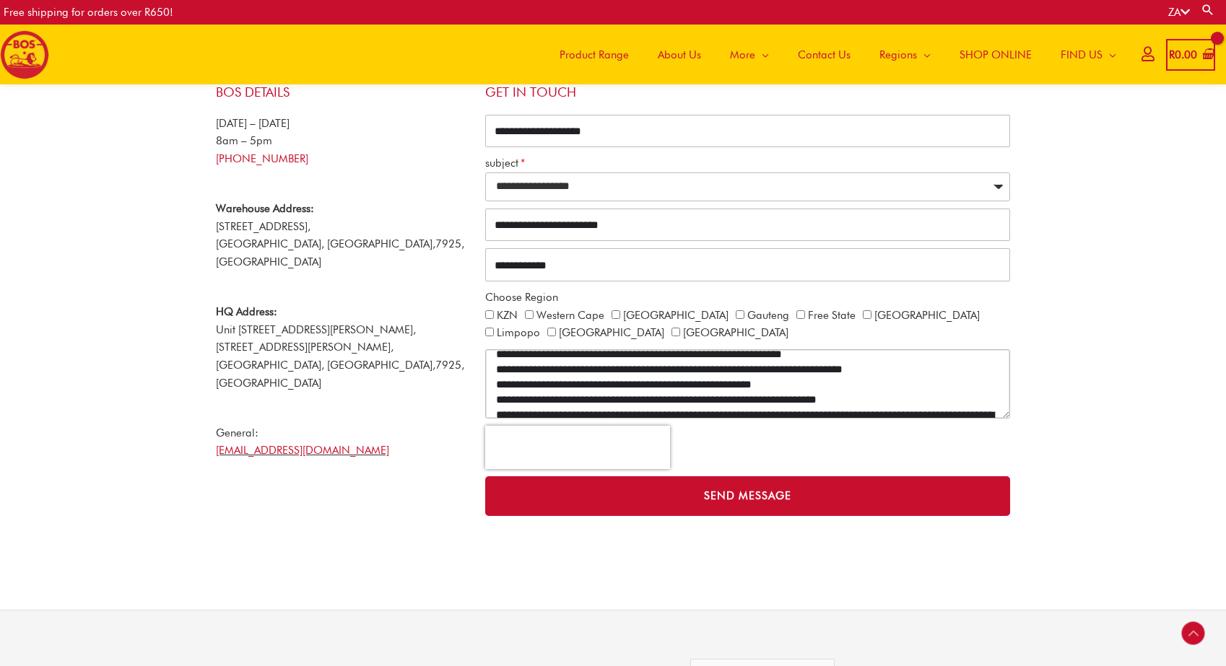
scroll to position [516, 0]
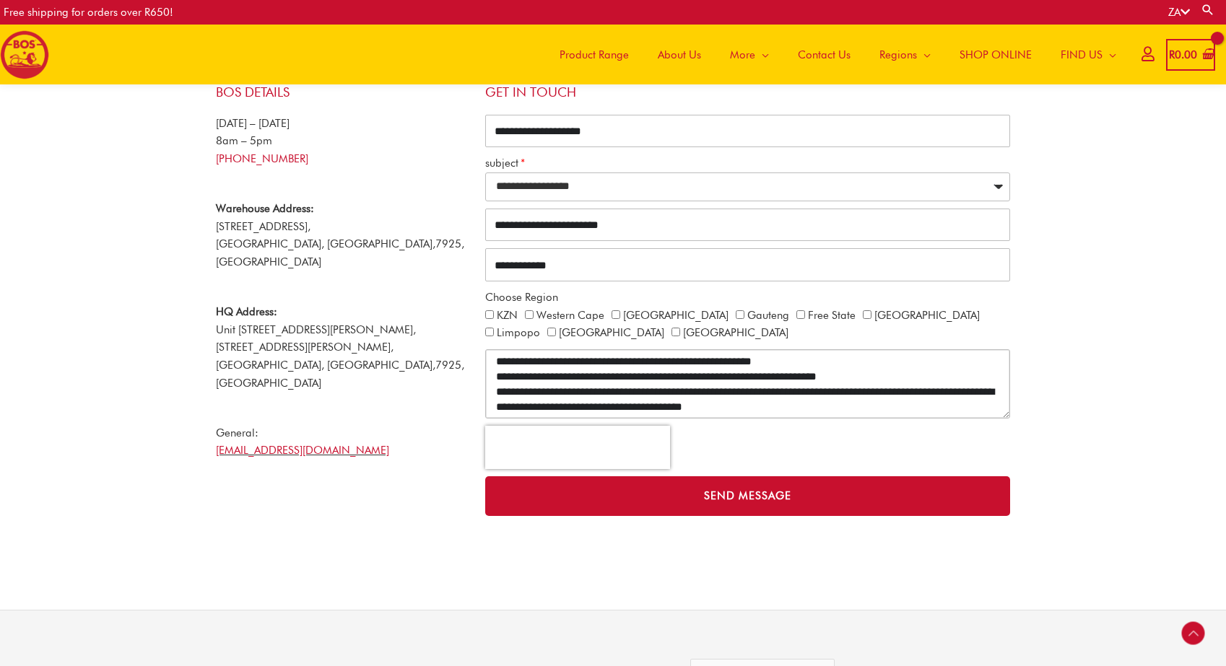
click at [492, 389] on textarea "CONTACT ALL" at bounding box center [747, 383] width 525 height 69
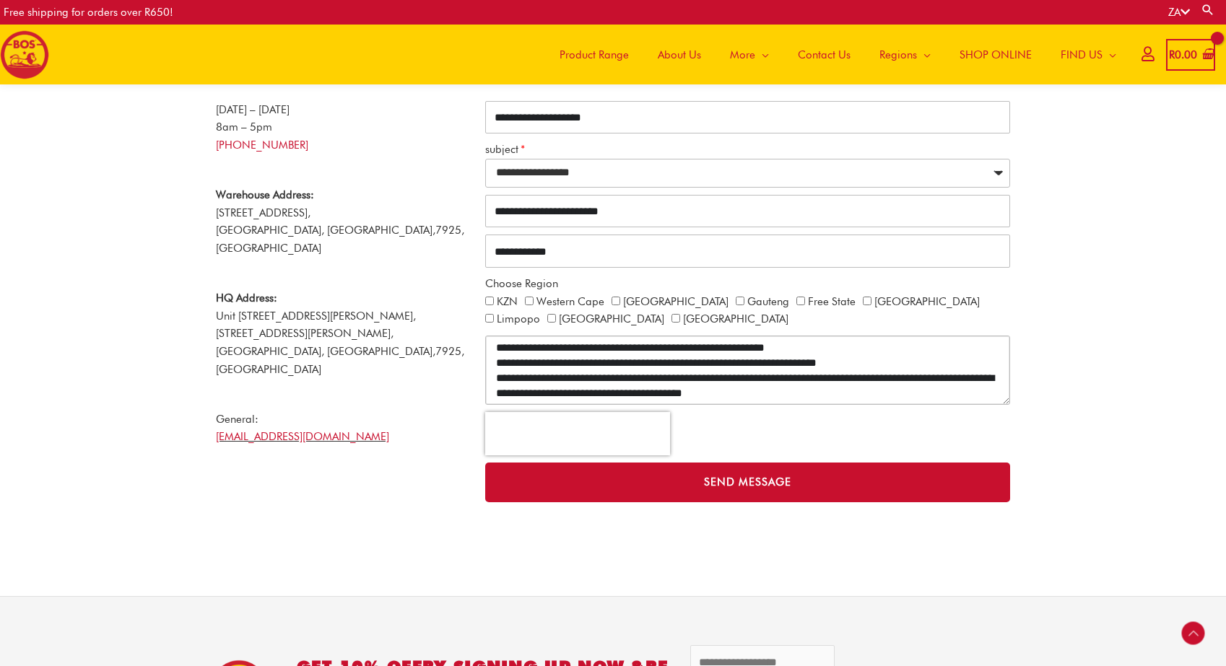
scroll to position [531, 0]
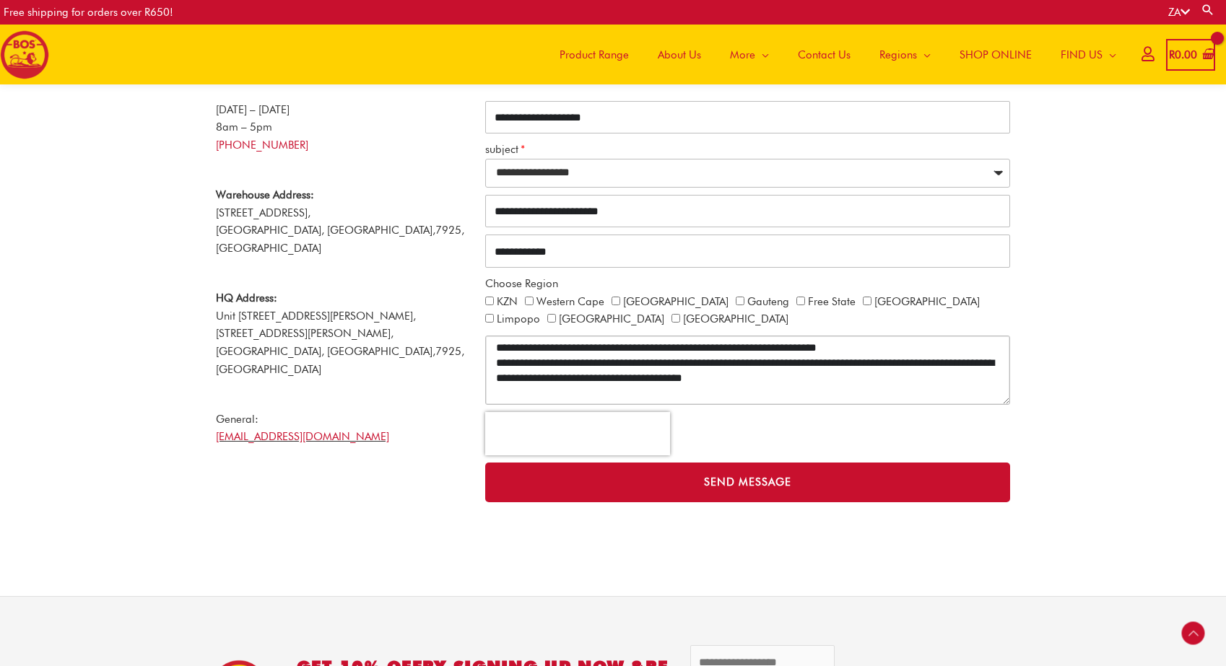
drag, startPoint x: 860, startPoint y: 373, endPoint x: 487, endPoint y: 375, distance: 373.3
click at [487, 375] on textarea "CONTACT ALL" at bounding box center [747, 370] width 525 height 69
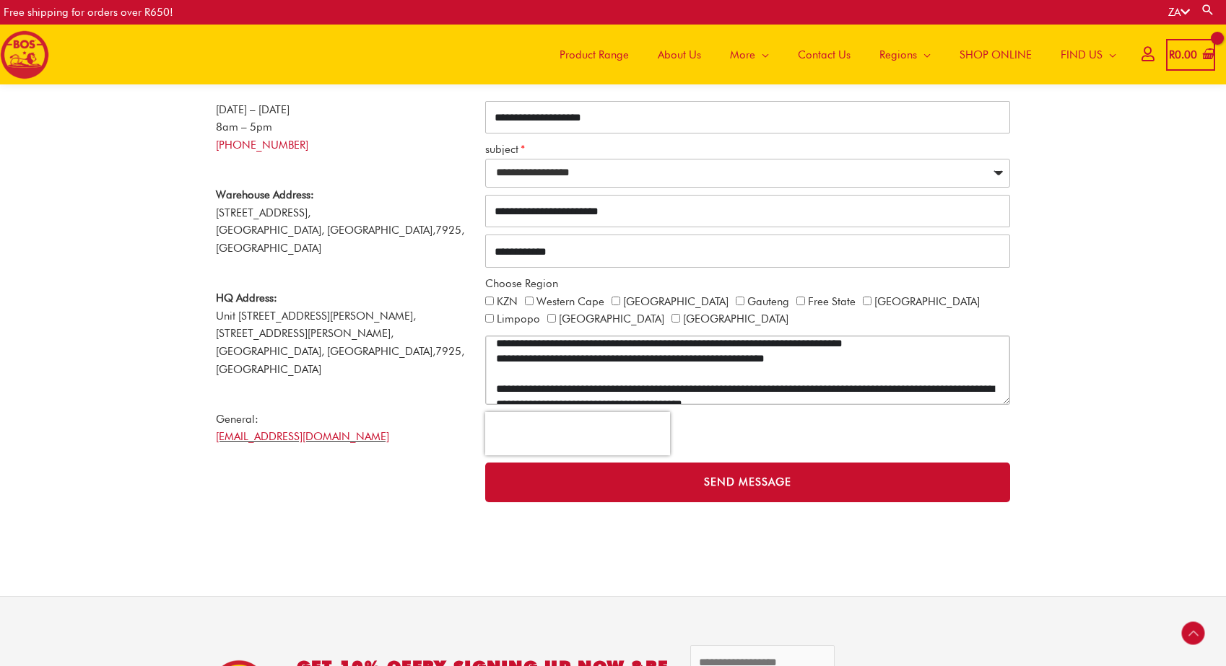
scroll to position [489, 0]
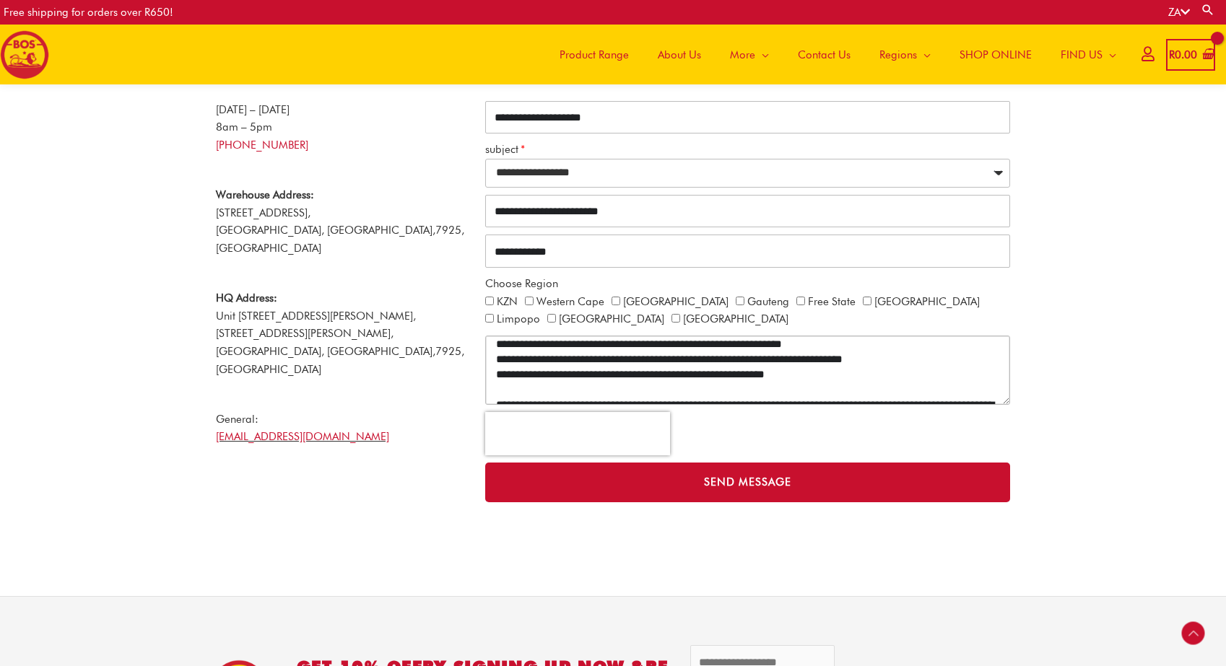
click at [497, 357] on textarea "CONTACT ALL" at bounding box center [747, 370] width 525 height 69
click at [723, 362] on textarea "CONTACT ALL" at bounding box center [747, 370] width 525 height 69
click at [818, 371] on textarea "CONTACT ALL" at bounding box center [747, 370] width 525 height 69
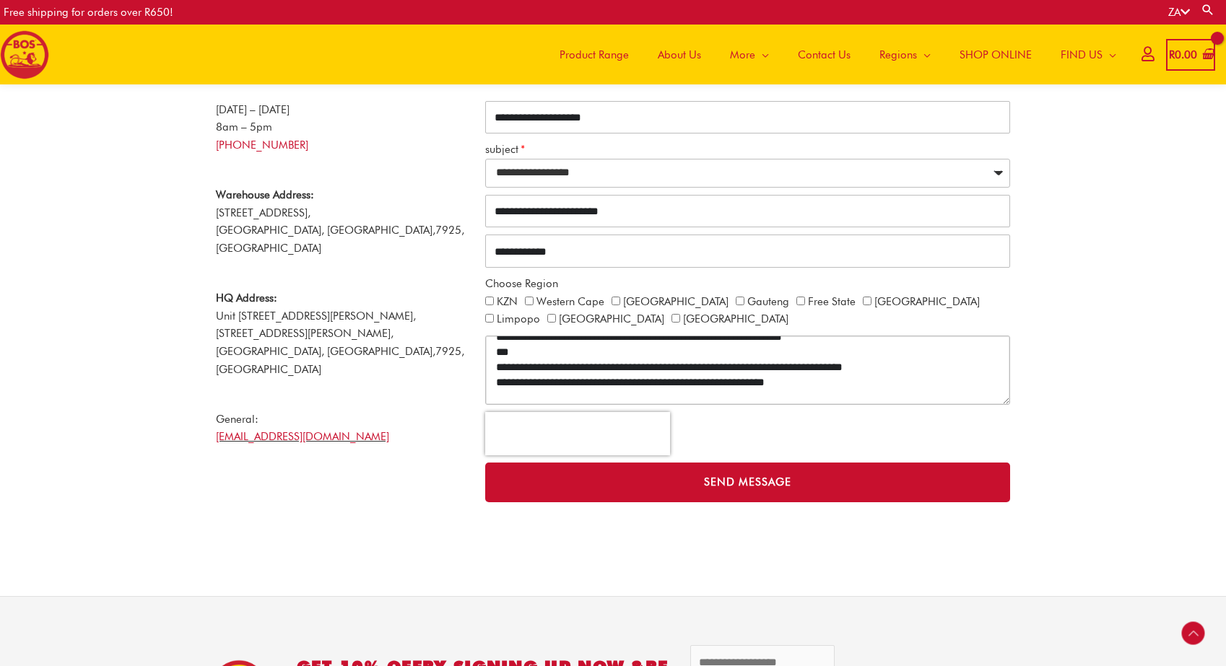
scroll to position [538, 0]
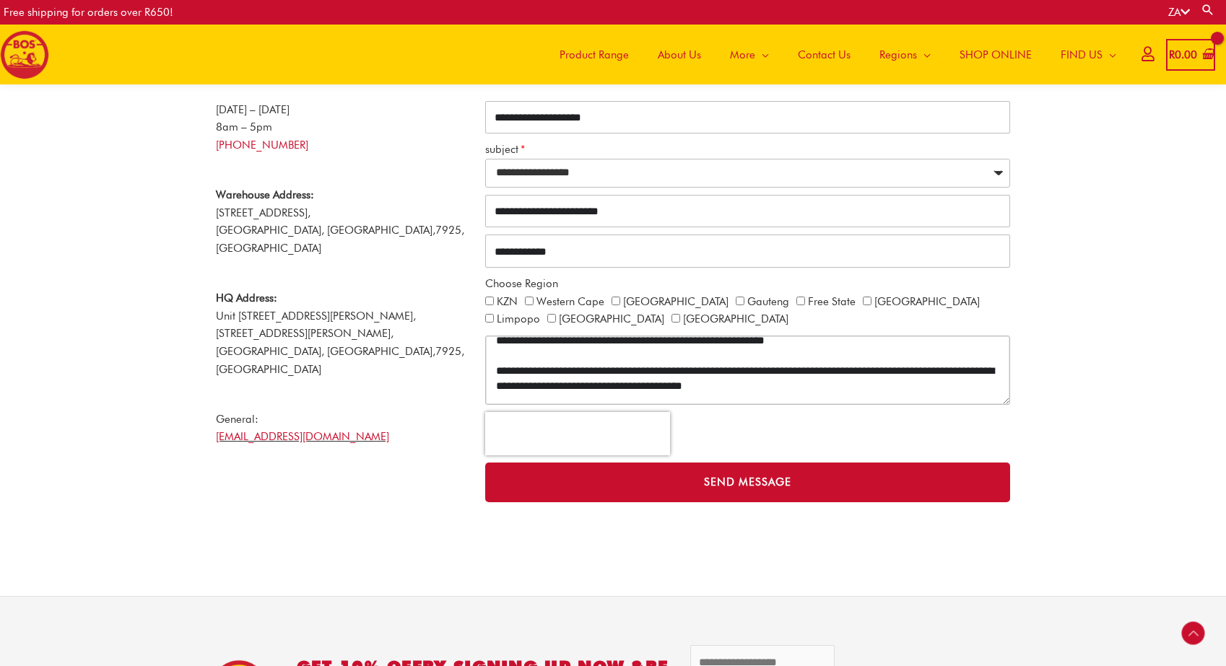
drag, startPoint x: 502, startPoint y: 369, endPoint x: 477, endPoint y: 369, distance: 24.5
click at [477, 369] on div "**********" at bounding box center [613, 287] width 809 height 446
click at [1209, 1] on div "ZA Search for: Search" at bounding box center [1197, 12] width 58 height 25
click at [579, 380] on textarea "CONTACT ALL" at bounding box center [747, 370] width 525 height 69
click at [547, 345] on textarea "CONTACT ALL" at bounding box center [747, 370] width 525 height 69
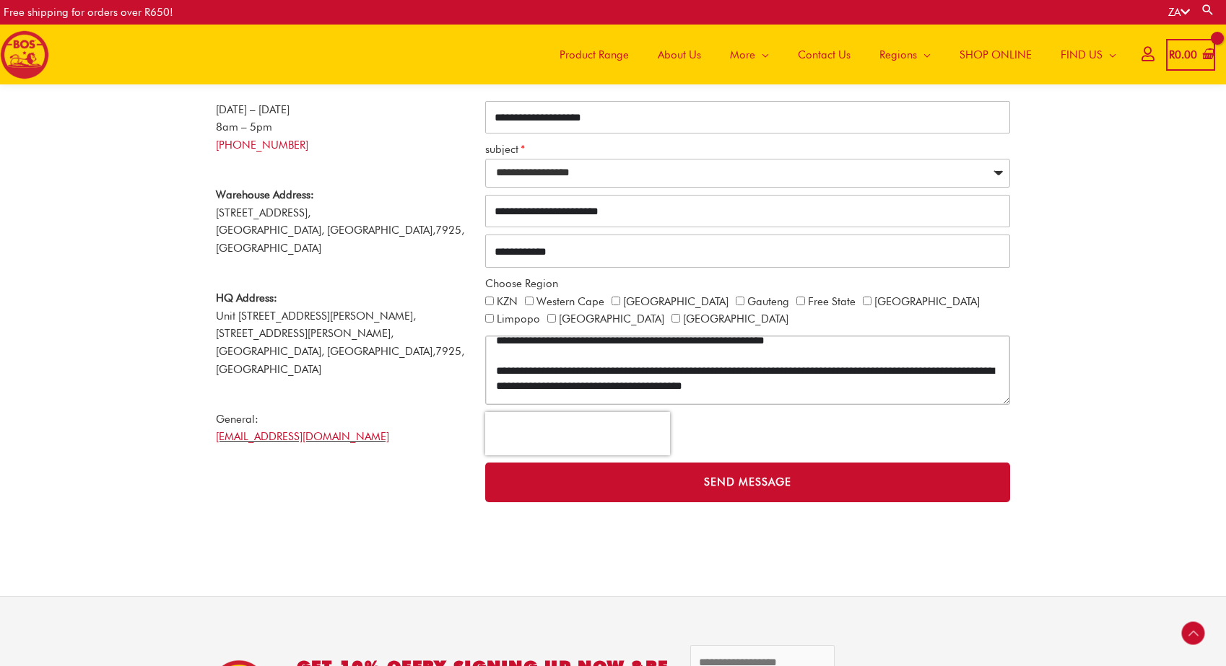
click at [546, 341] on textarea "CONTACT ALL" at bounding box center [747, 370] width 525 height 69
paste textarea "**********"
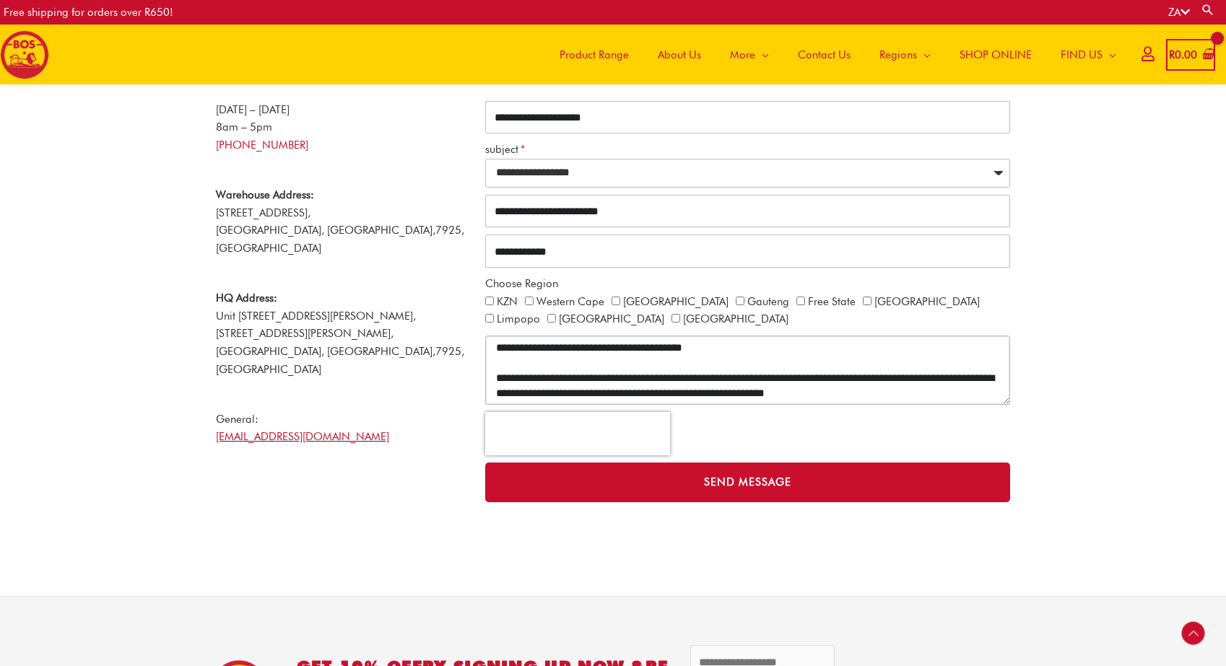
scroll to position [622, 0]
click at [500, 375] on textarea "CONTACT ALL" at bounding box center [747, 370] width 525 height 69
click at [695, 376] on textarea "CONTACT ALL" at bounding box center [747, 370] width 525 height 69
click at [829, 376] on textarea "CONTACT ALL" at bounding box center [747, 370] width 525 height 69
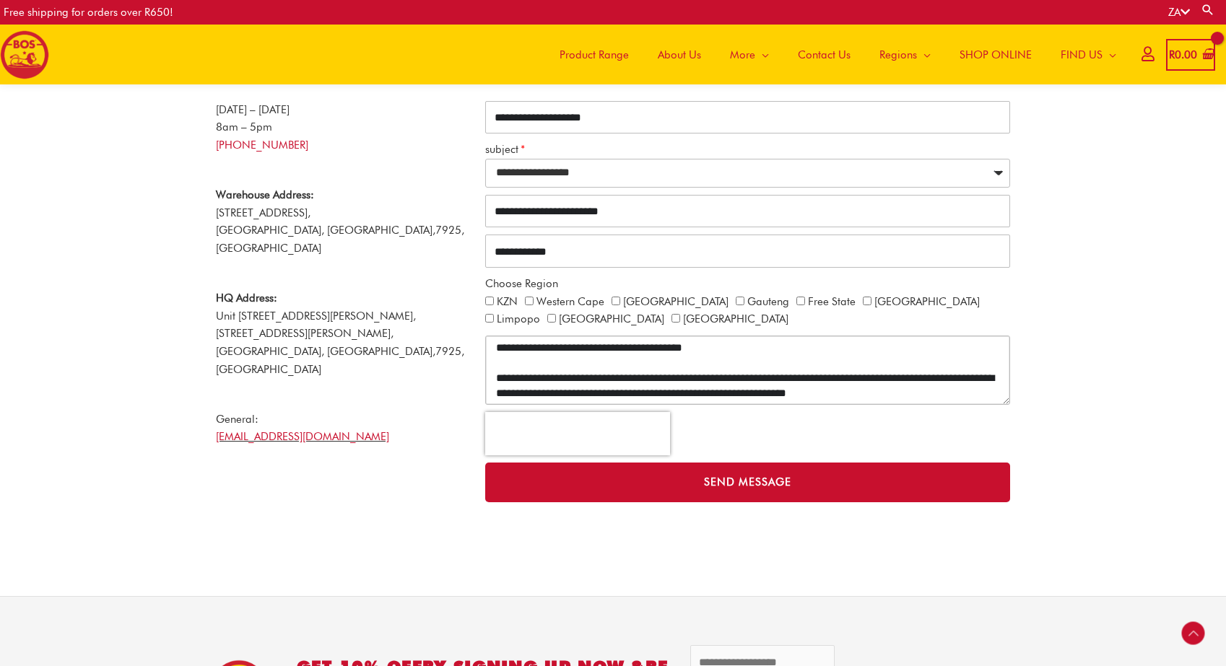
click at [950, 390] on textarea "CONTACT ALL" at bounding box center [747, 370] width 525 height 69
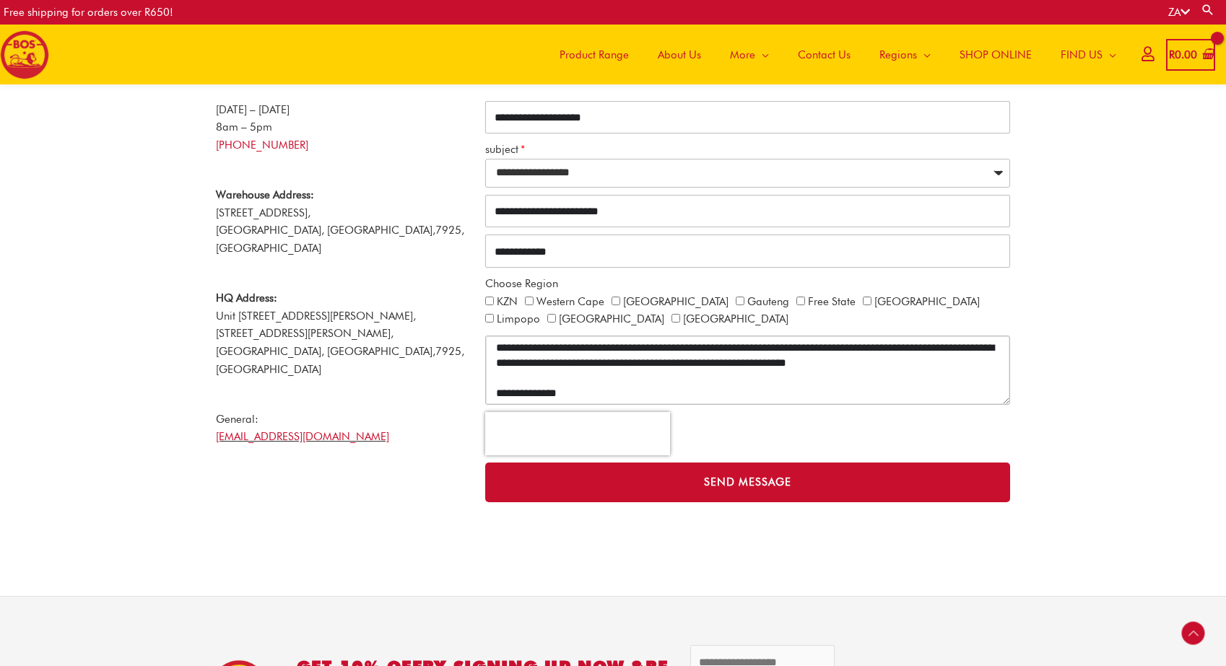
scroll to position [663, 0]
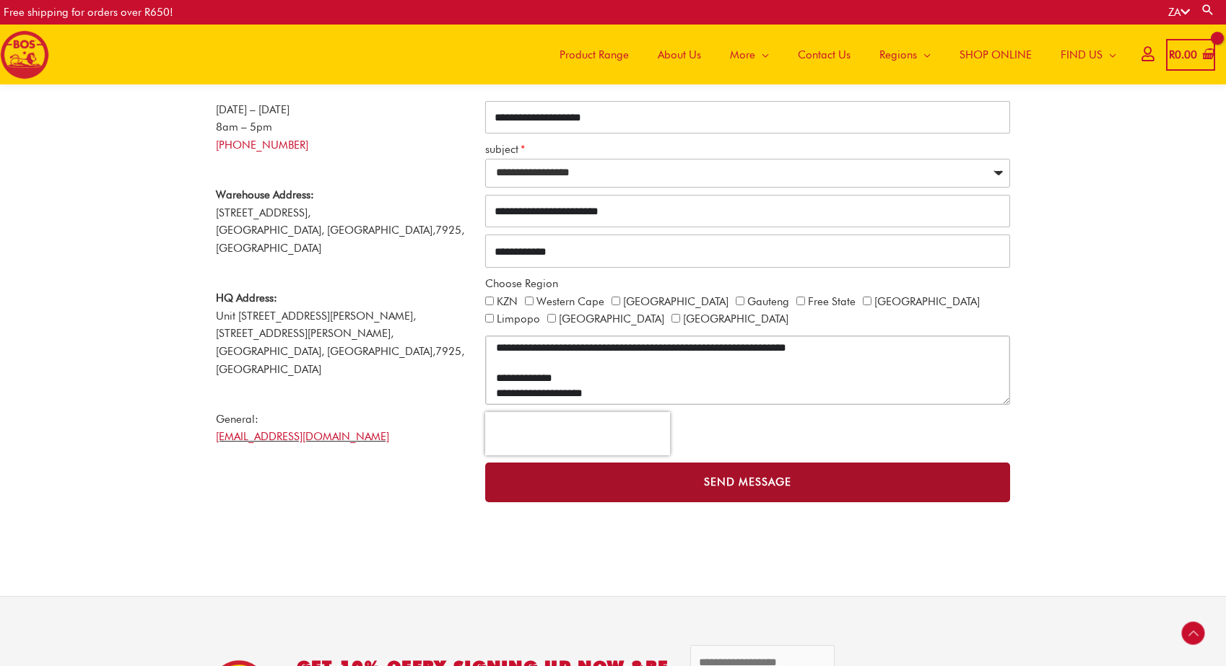
type textarea "**********"
click at [684, 477] on span "Send Message" at bounding box center [747, 482] width 467 height 11
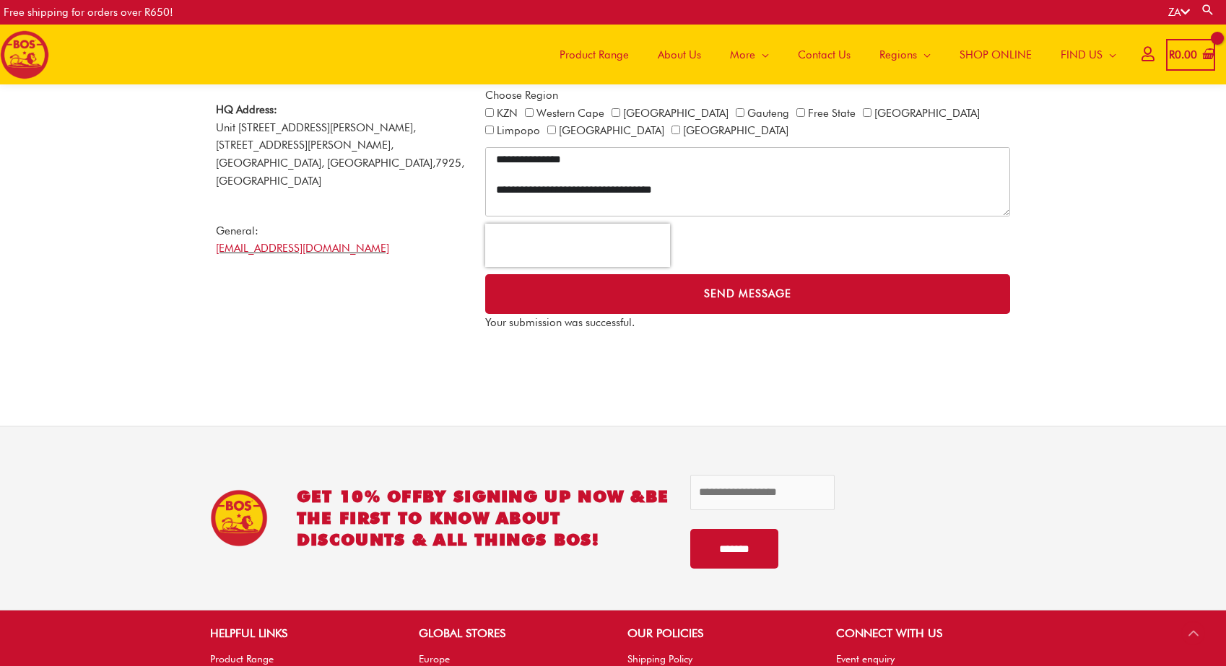
scroll to position [450, 0]
